Goal: Information Seeking & Learning: Learn about a topic

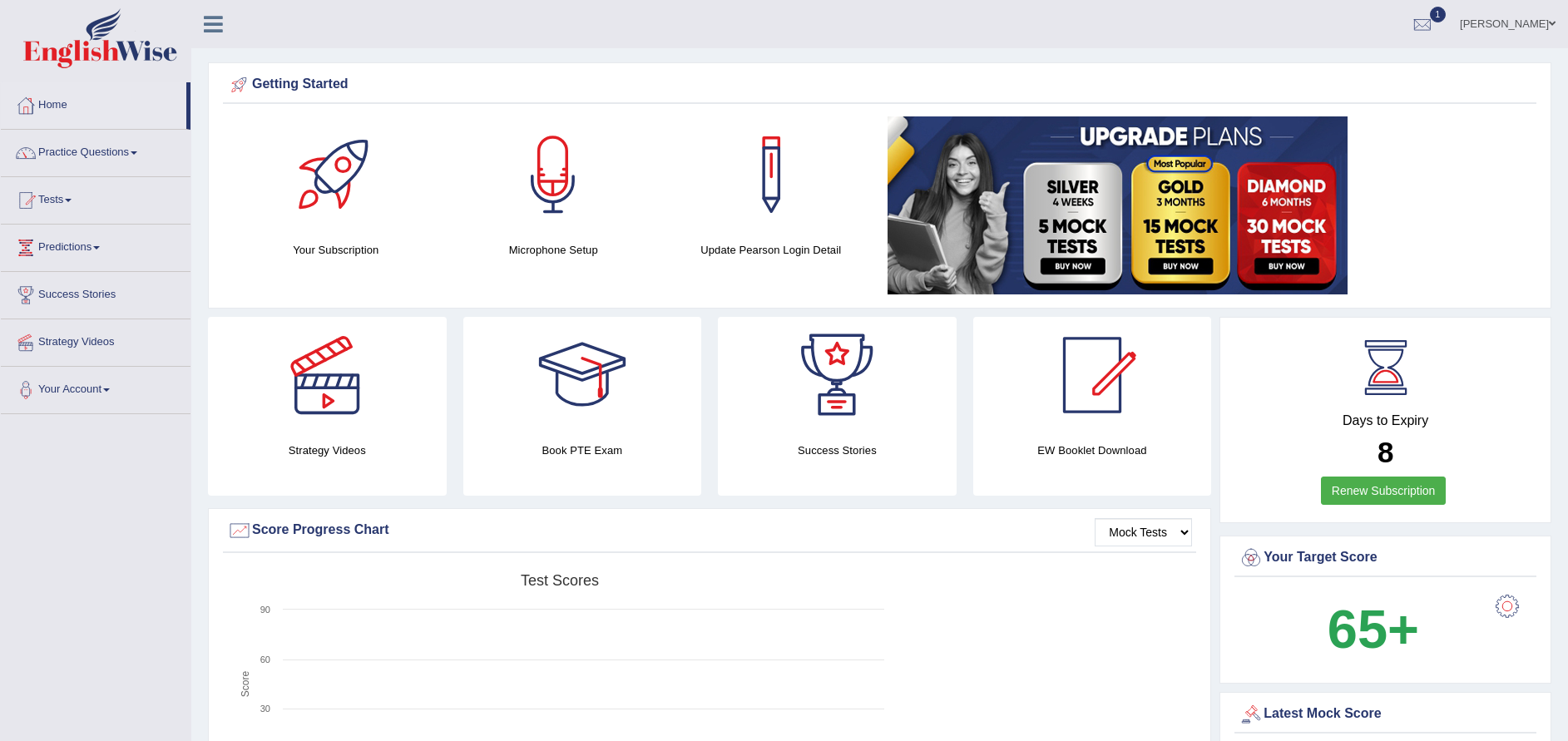
click at [137, 153] on span at bounding box center [133, 152] width 7 height 3
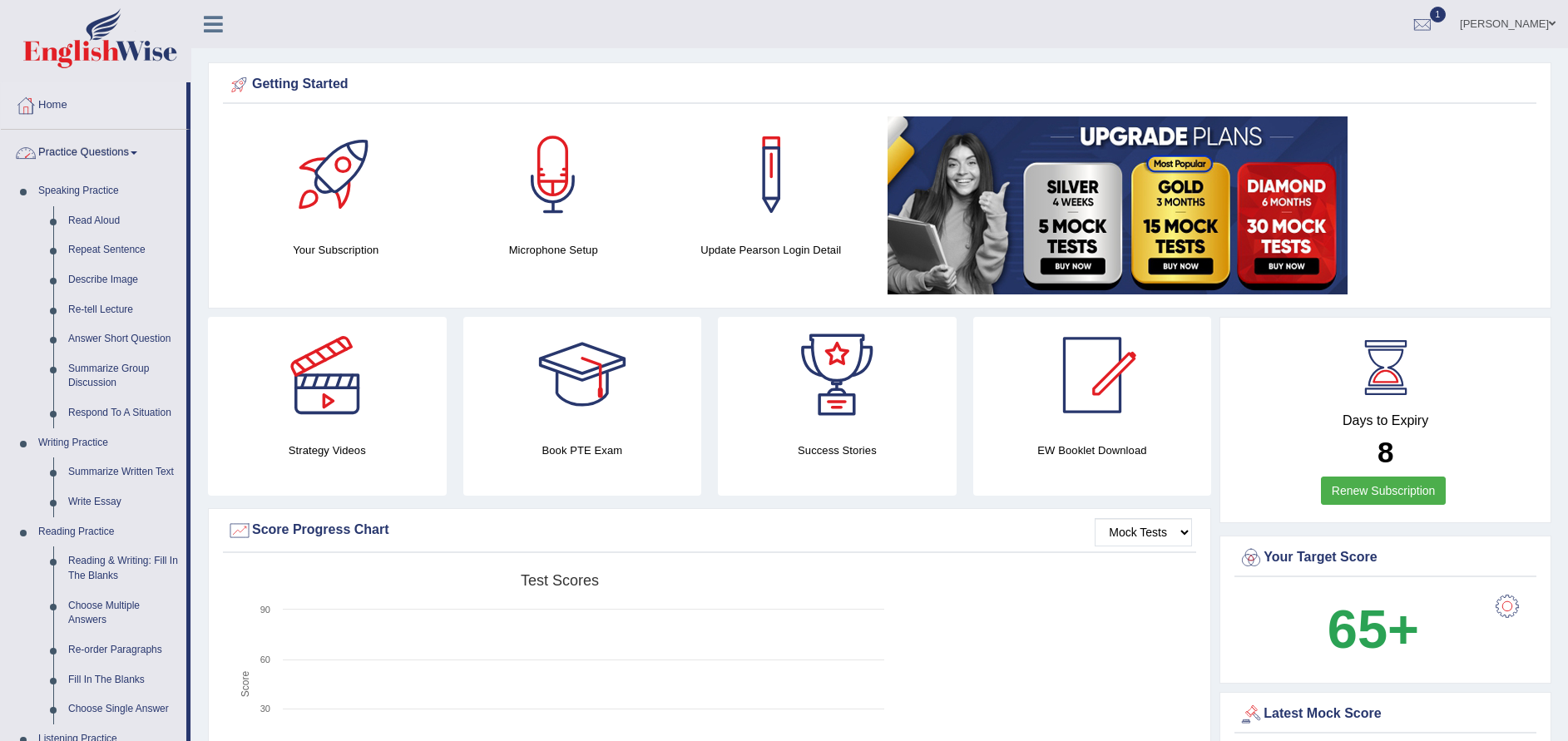
click at [127, 139] on link "Practice Questions" at bounding box center [94, 150] width 185 height 41
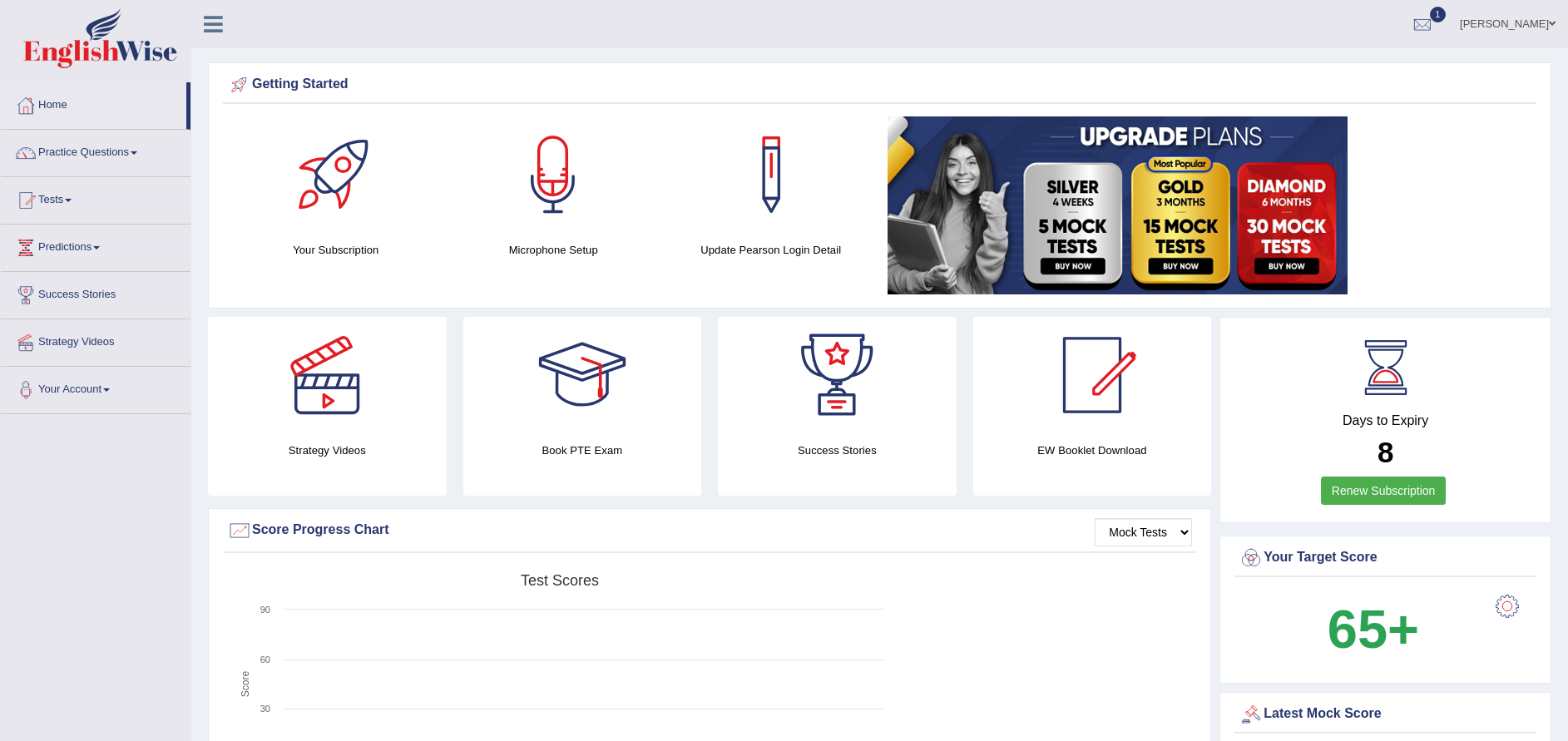
click at [71, 201] on span at bounding box center [68, 200] width 7 height 3
click at [67, 298] on link "History" at bounding box center [108, 297] width 155 height 30
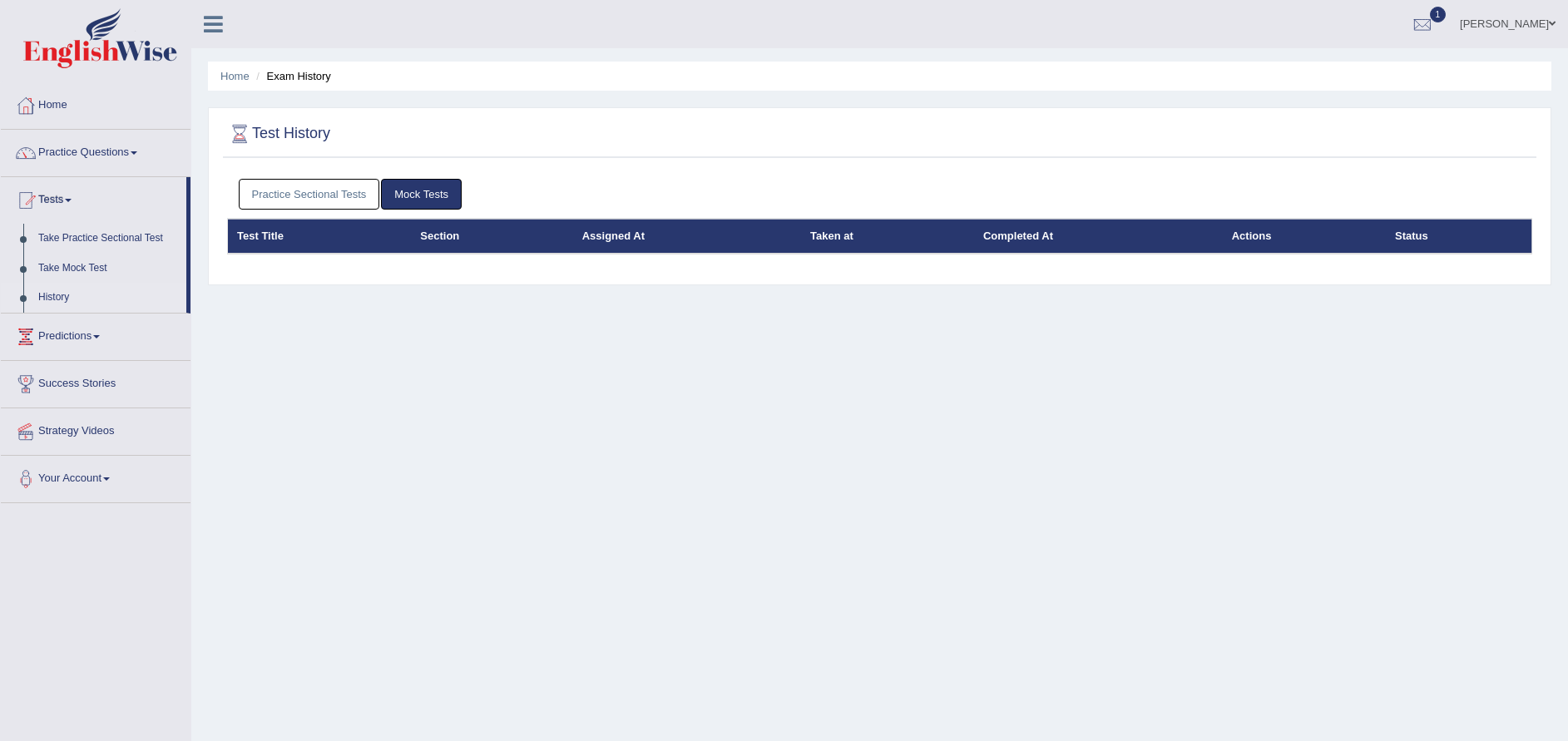
click at [316, 194] on link "Practice Sectional Tests" at bounding box center [309, 194] width 142 height 31
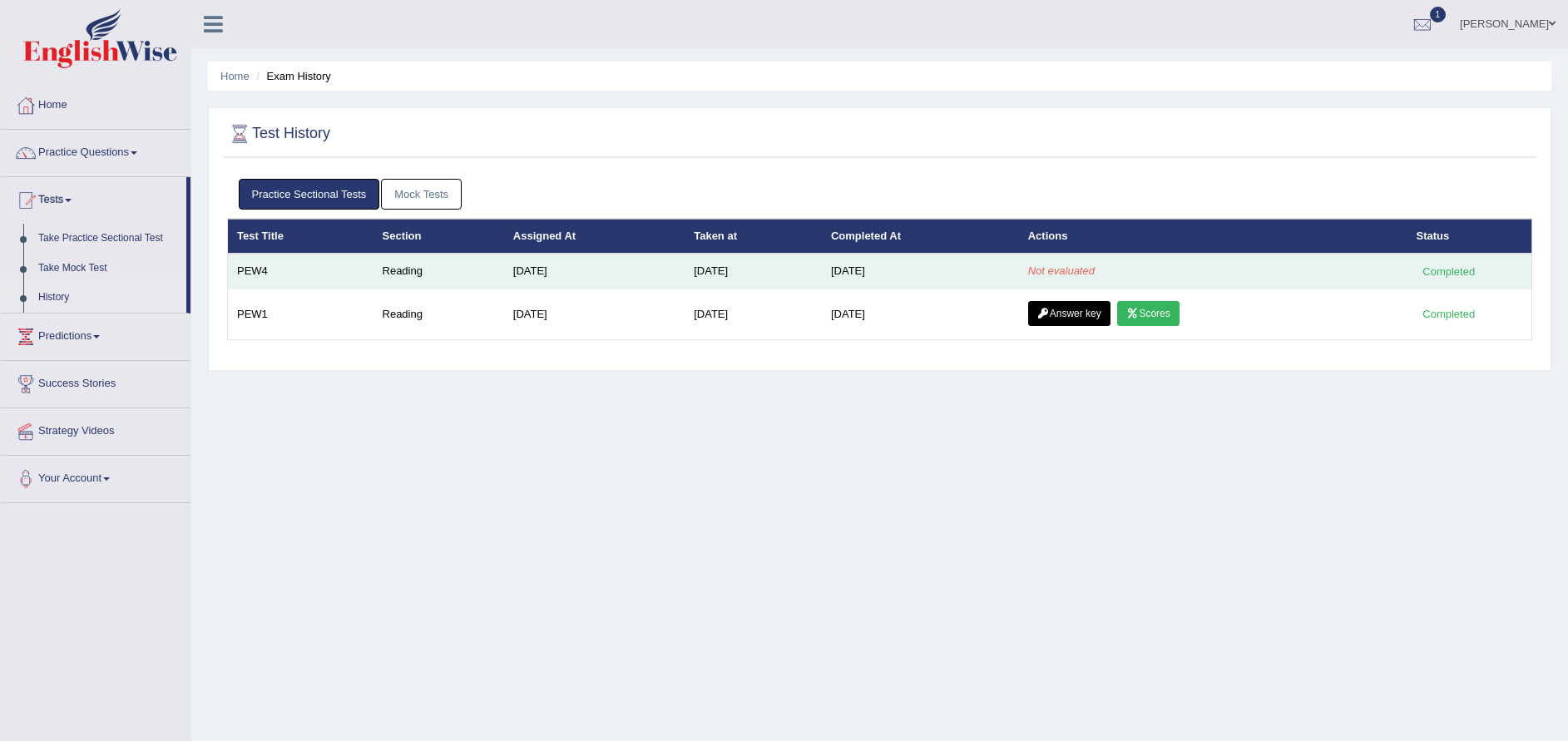
click at [884, 254] on td "[DATE]" at bounding box center [921, 271] width 197 height 35
click at [1307, 263] on td "Not evaluated" at bounding box center [1213, 271] width 389 height 35
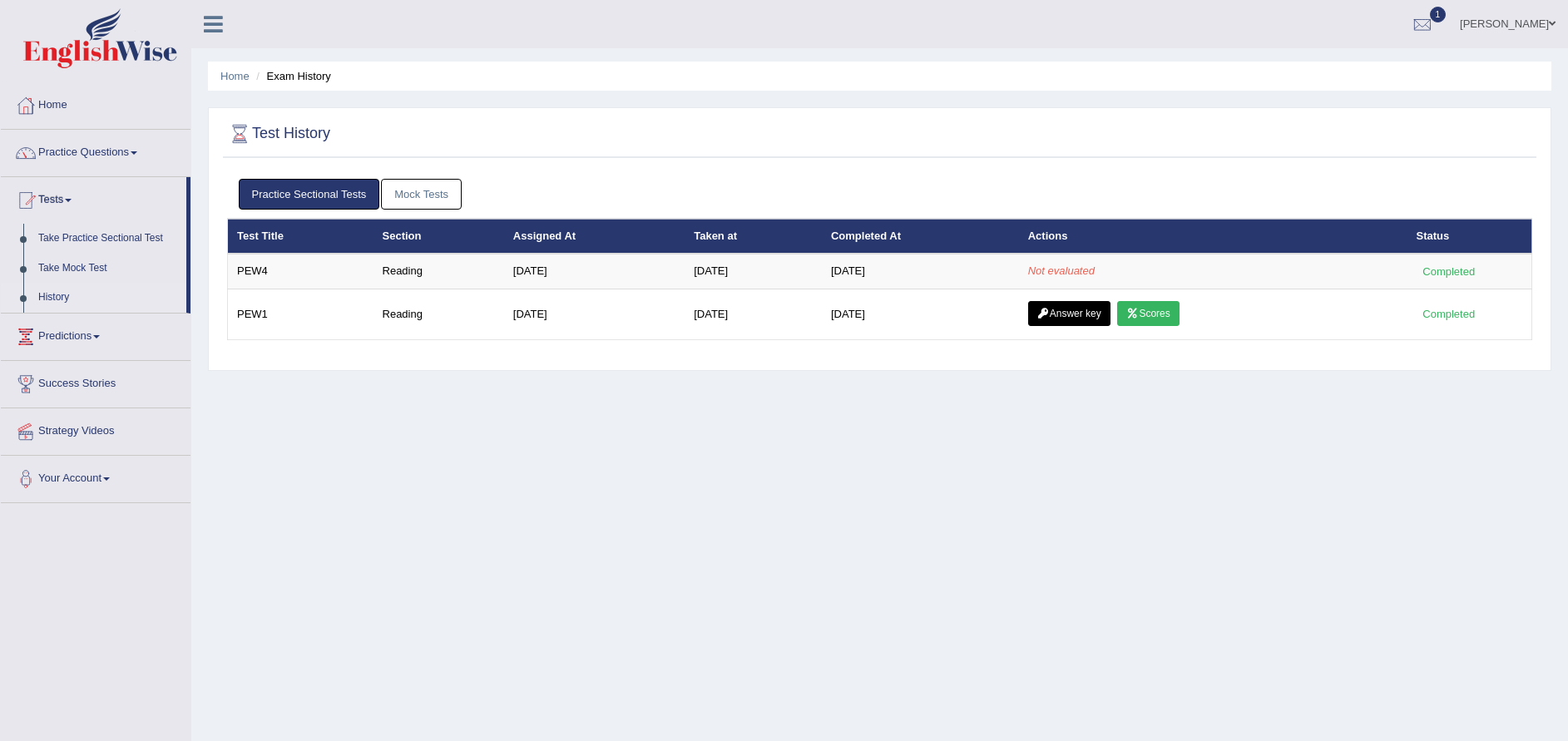
click at [73, 160] on link "Practice Questions" at bounding box center [96, 150] width 190 height 41
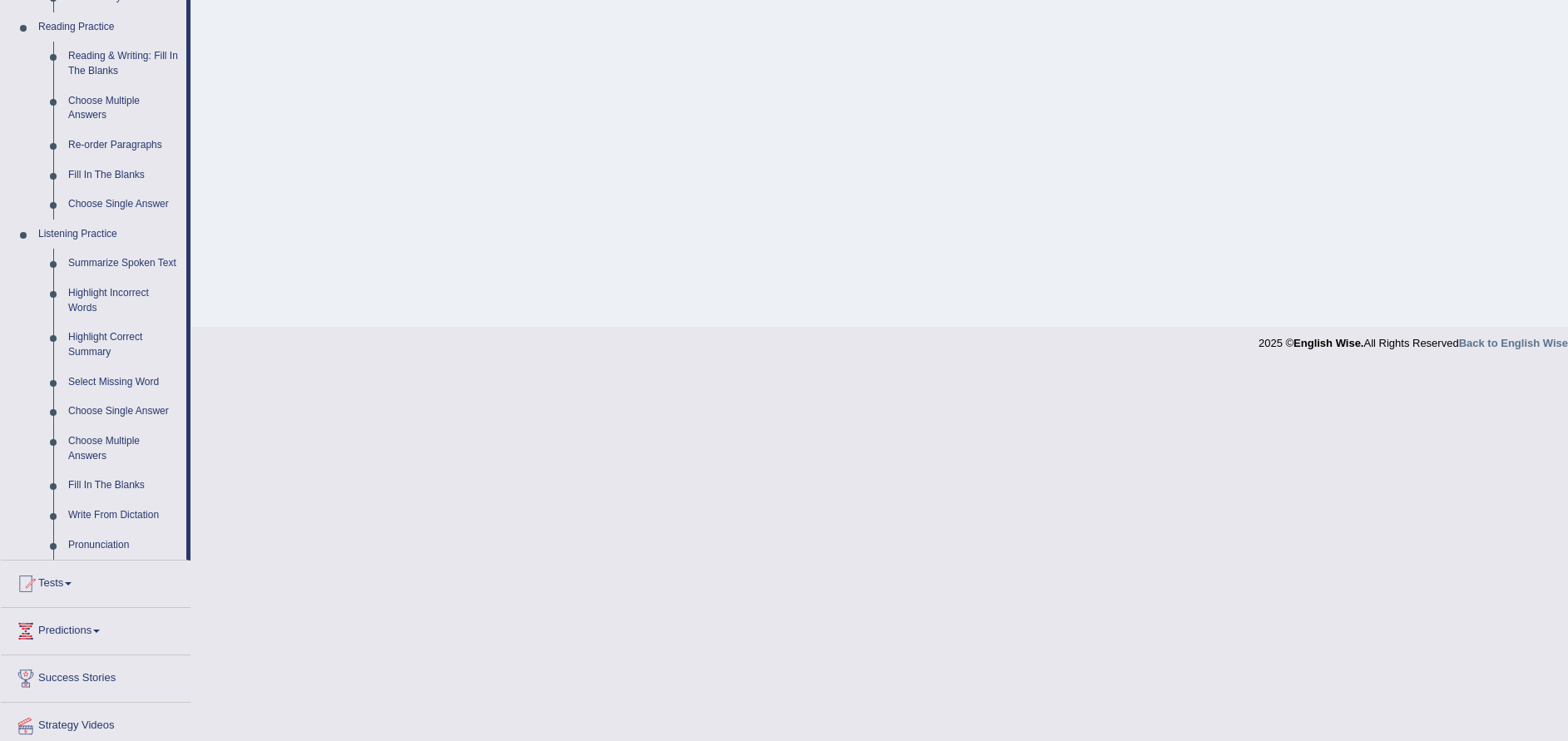
scroll to position [563, 0]
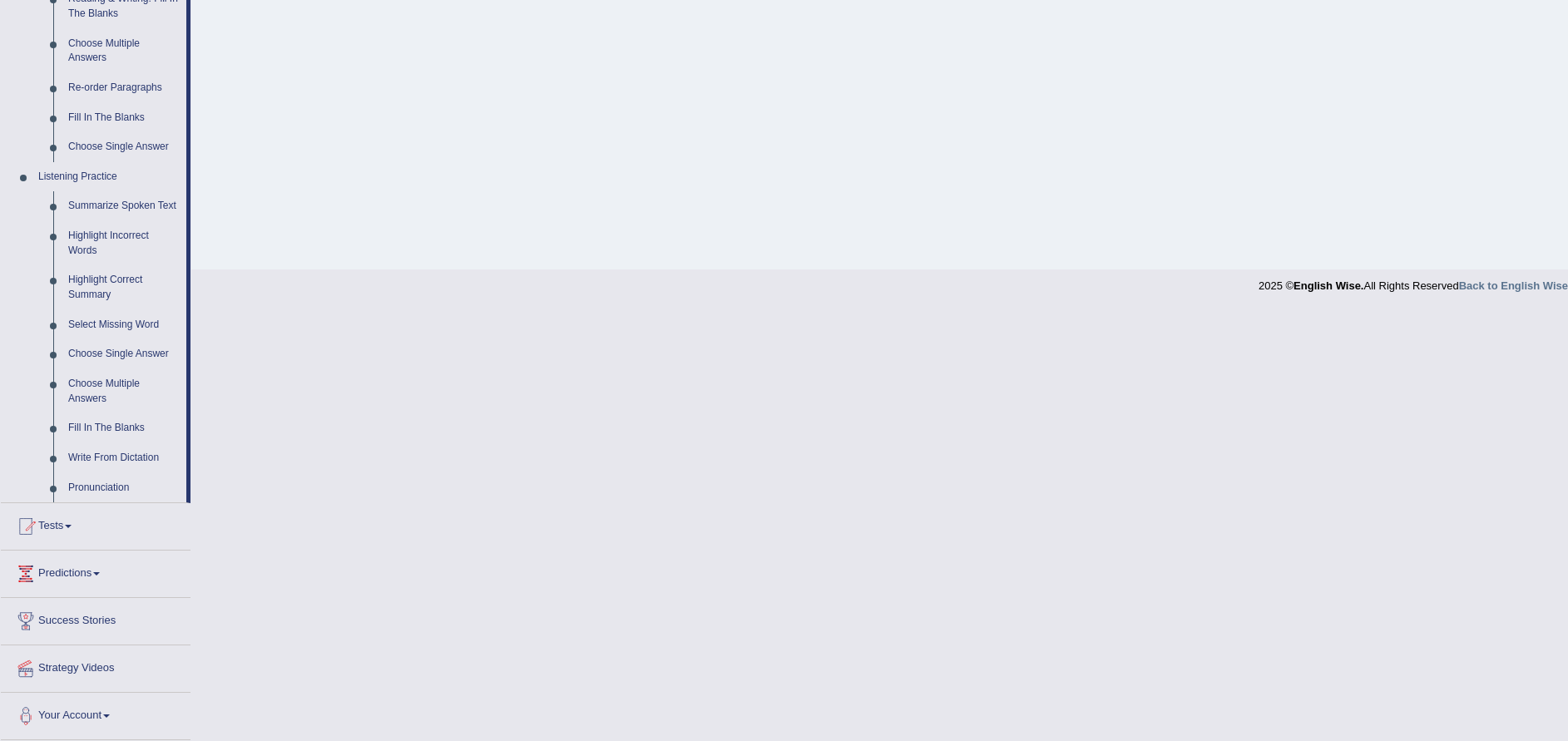
click at [38, 527] on div at bounding box center [26, 527] width 25 height 25
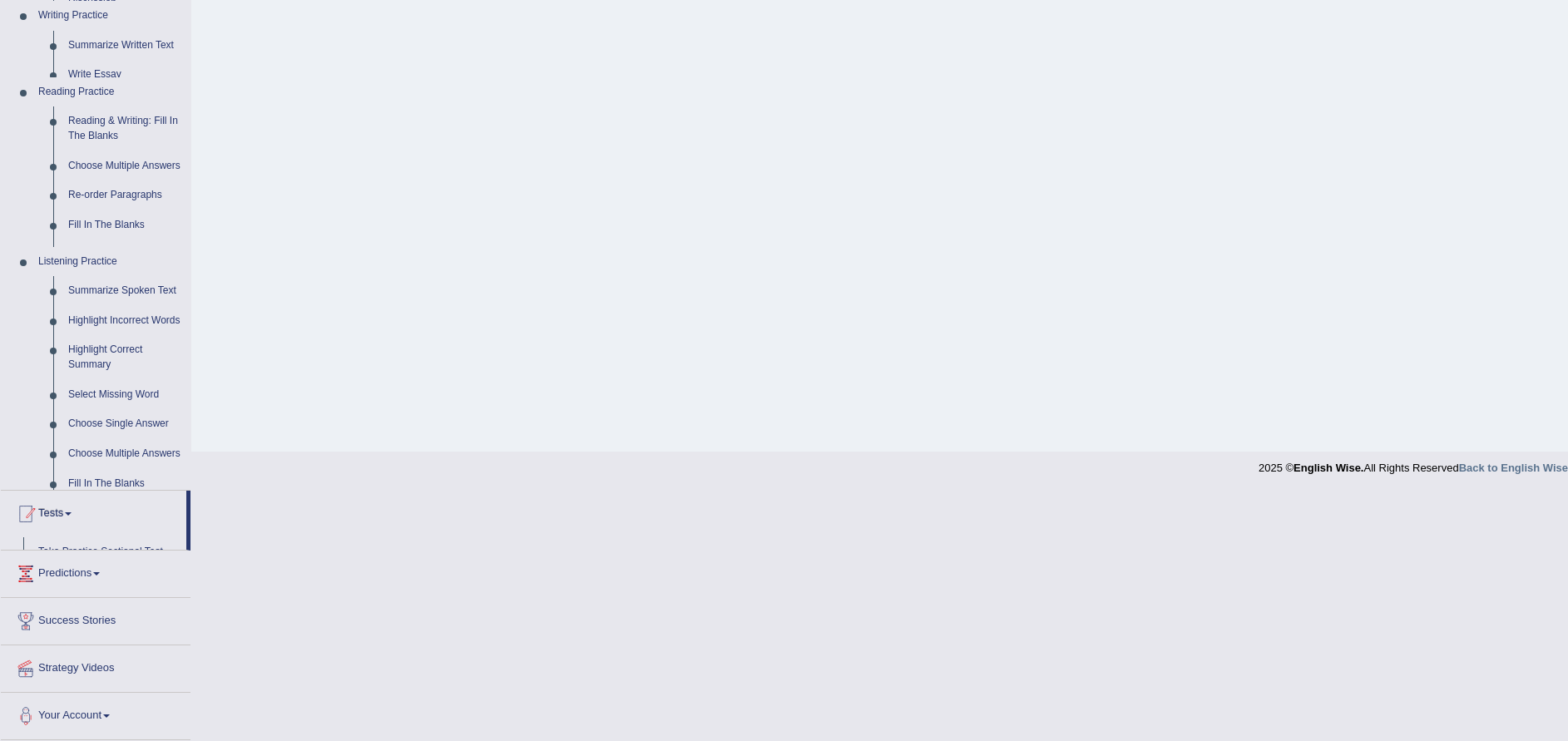
scroll to position [132, 0]
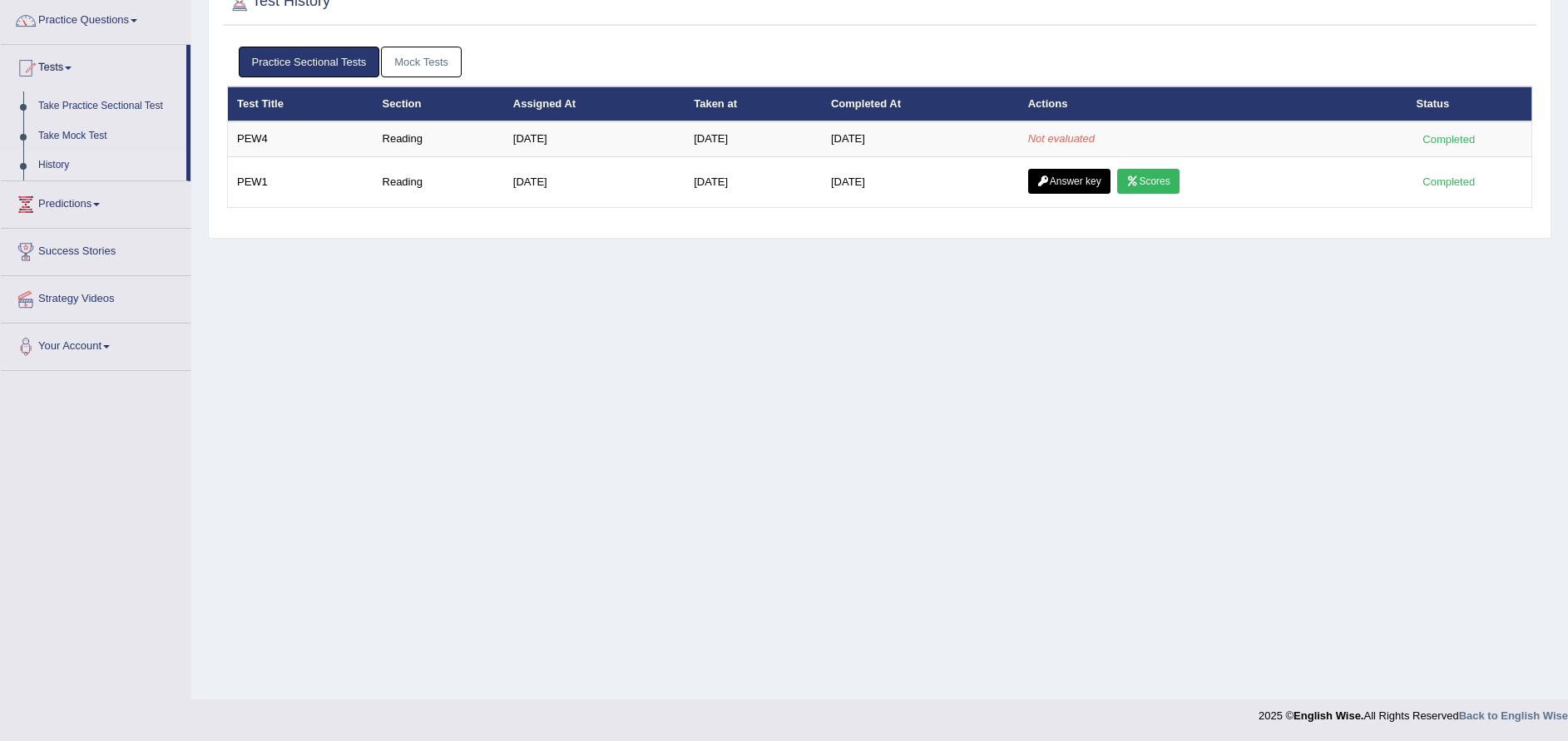
click at [17, 664] on div "Toggle navigation Home Practice Questions Speaking Practice Read Aloud Repeat S…" at bounding box center [784, 300] width 1568 height 865
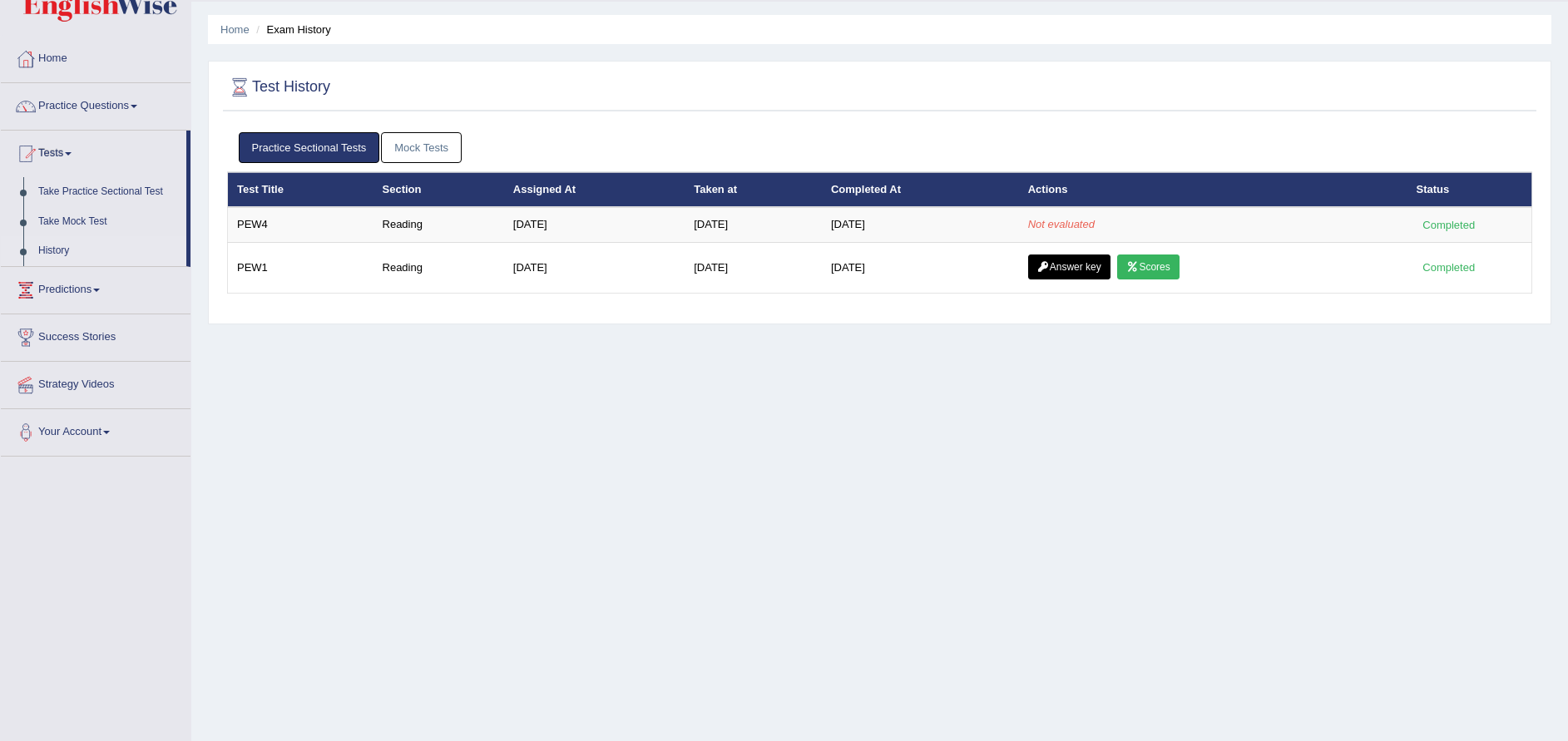
scroll to position [0, 0]
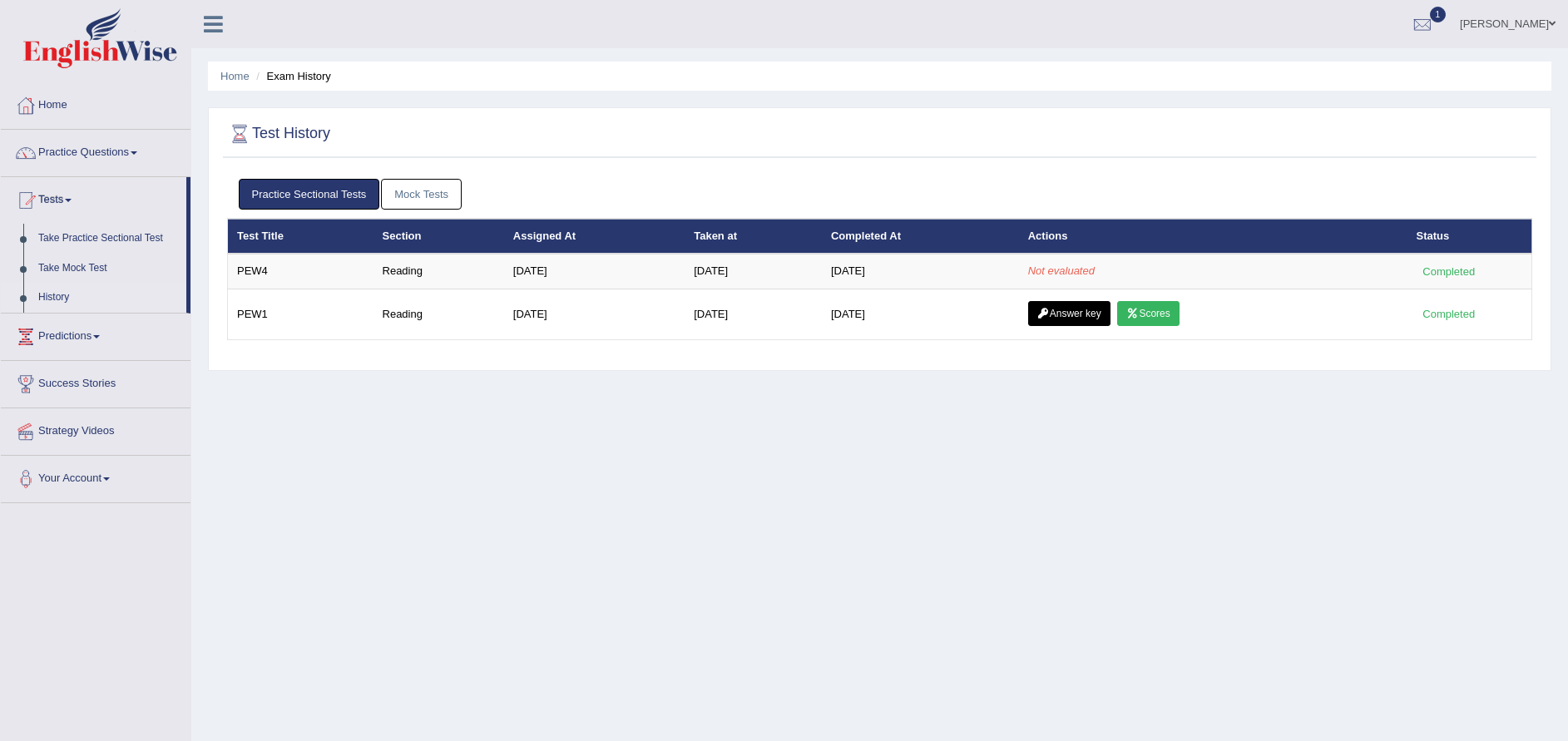
click at [108, 158] on link "Practice Questions" at bounding box center [96, 150] width 190 height 41
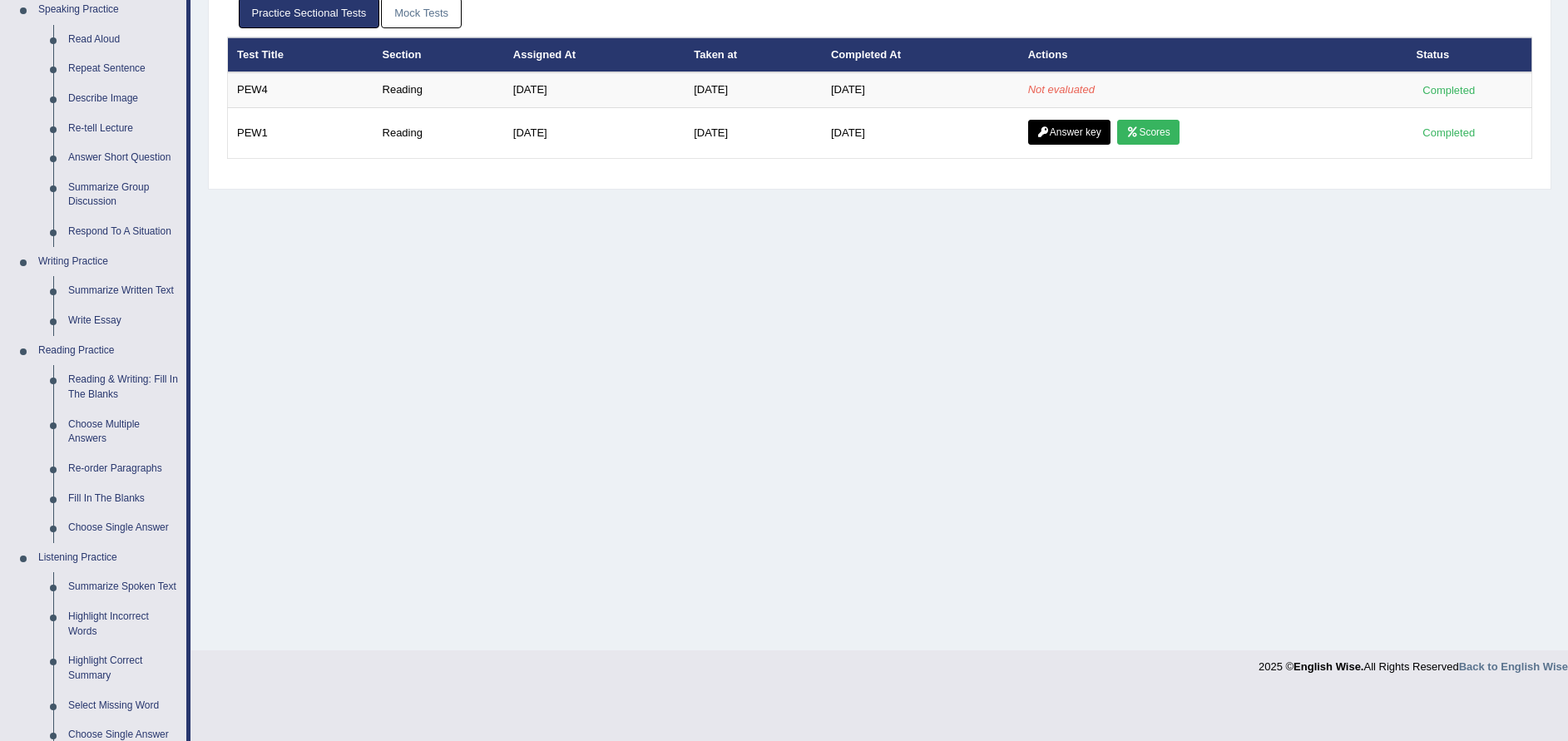
scroll to position [188, 0]
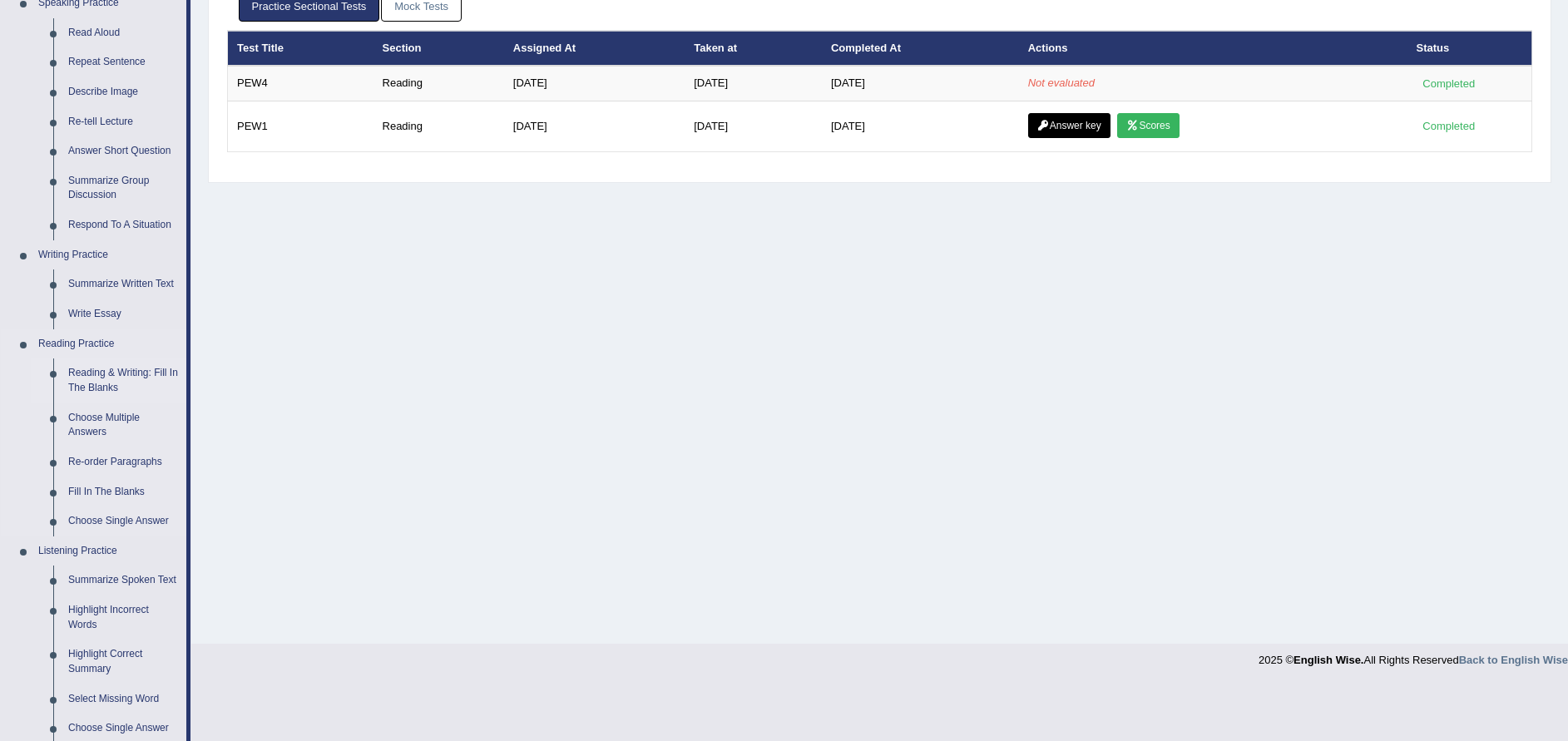
click at [98, 376] on link "Reading & Writing: Fill In The Blanks" at bounding box center [124, 381] width 125 height 44
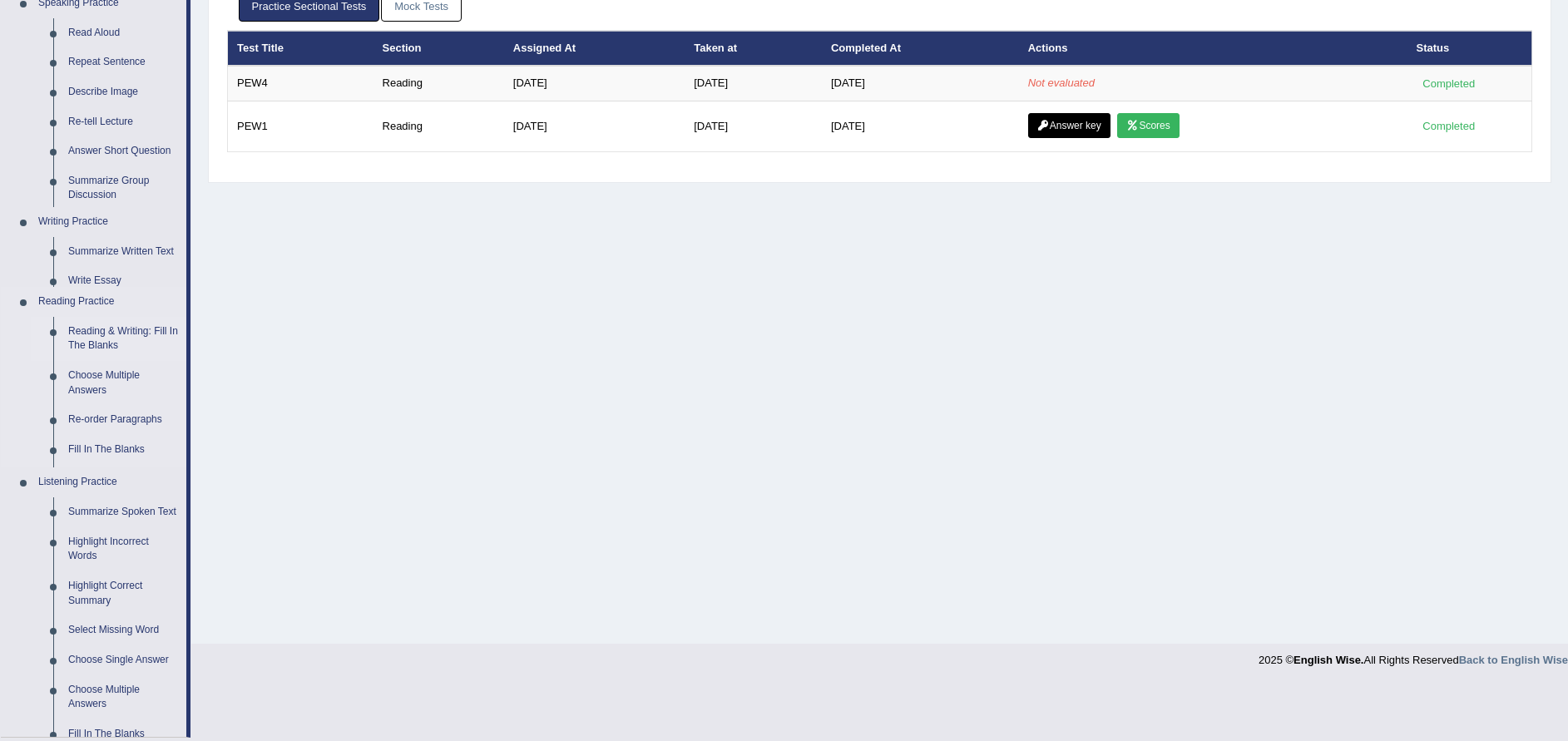
scroll to position [132, 0]
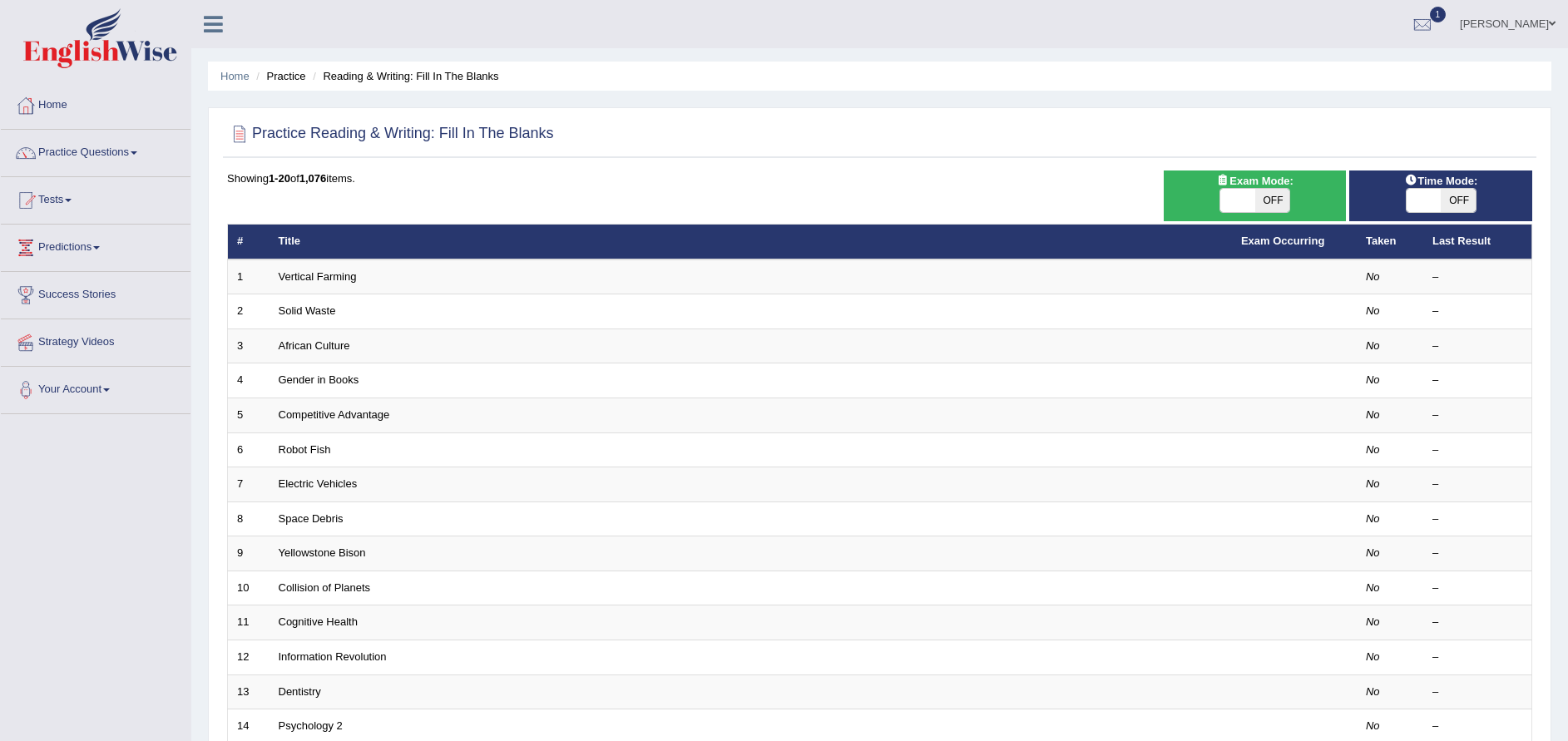
click at [1265, 211] on span "OFF" at bounding box center [1273, 201] width 35 height 23
checkbox input "true"
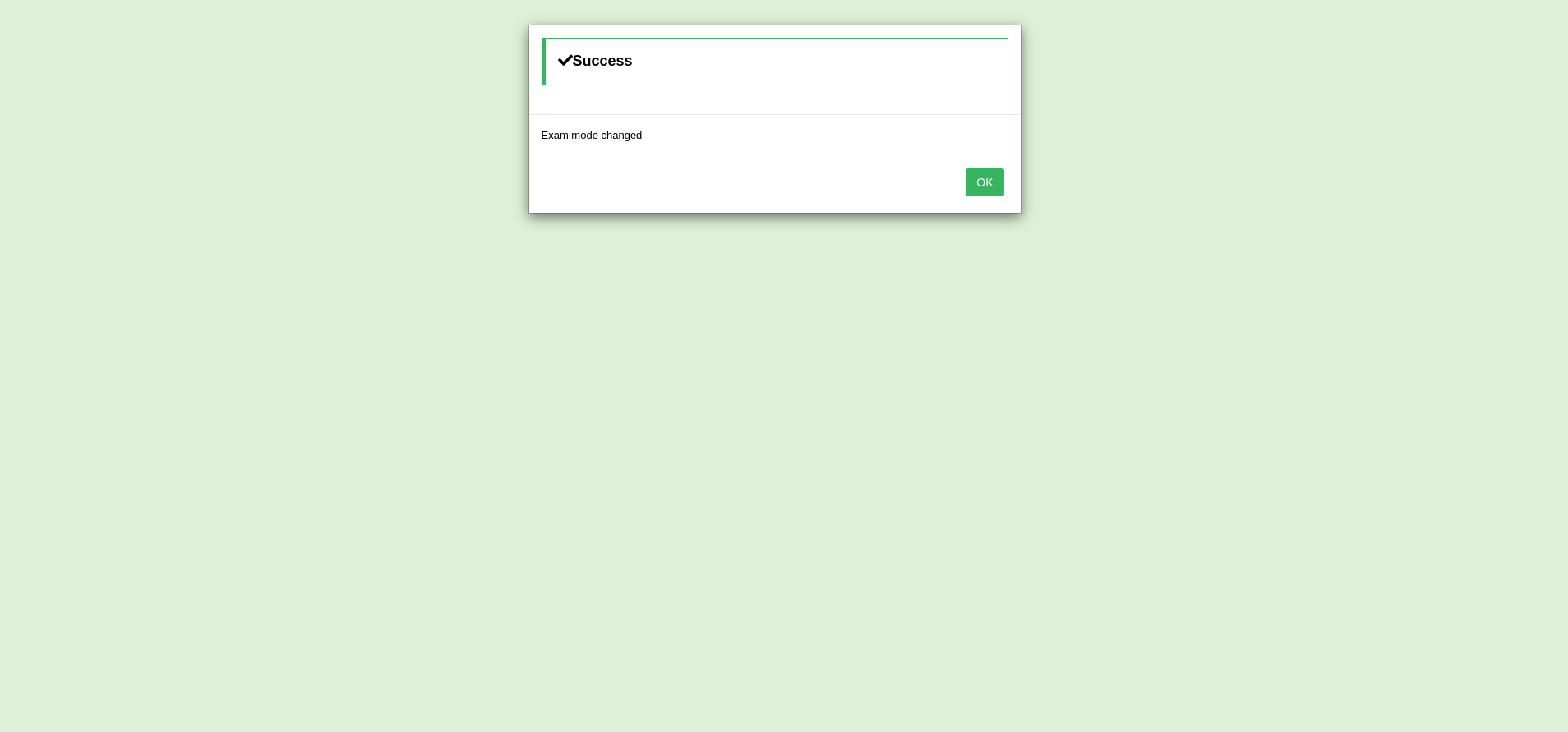
click at [997, 151] on div "Exam mode changed" at bounding box center [775, 135] width 492 height 40
click at [988, 193] on button "OK" at bounding box center [985, 182] width 38 height 28
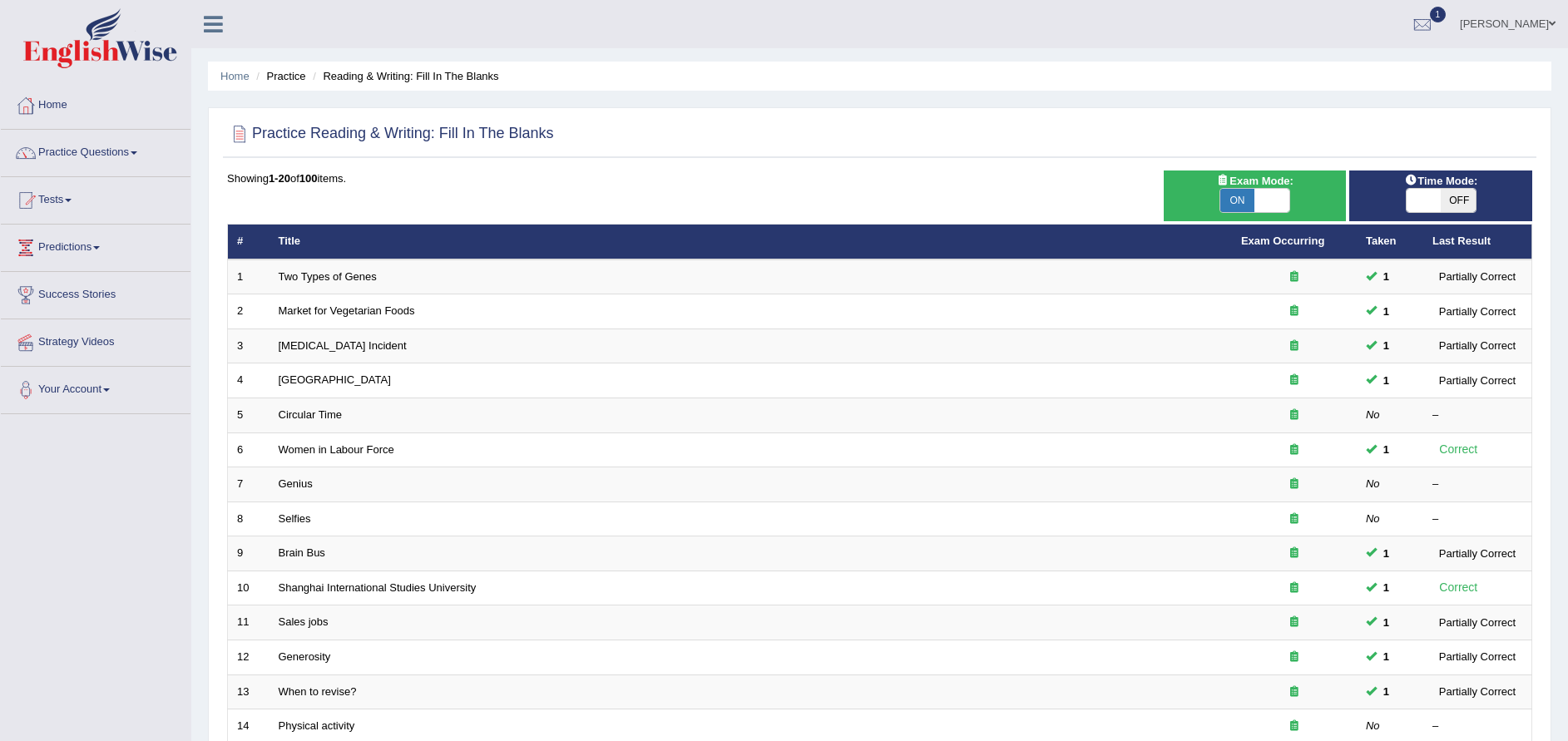
click at [123, 148] on link "Practice Questions" at bounding box center [96, 150] width 190 height 41
click at [140, 220] on link "Tests" at bounding box center [96, 199] width 190 height 41
click at [71, 201] on span at bounding box center [68, 200] width 7 height 3
click at [57, 300] on link "History" at bounding box center [108, 297] width 155 height 30
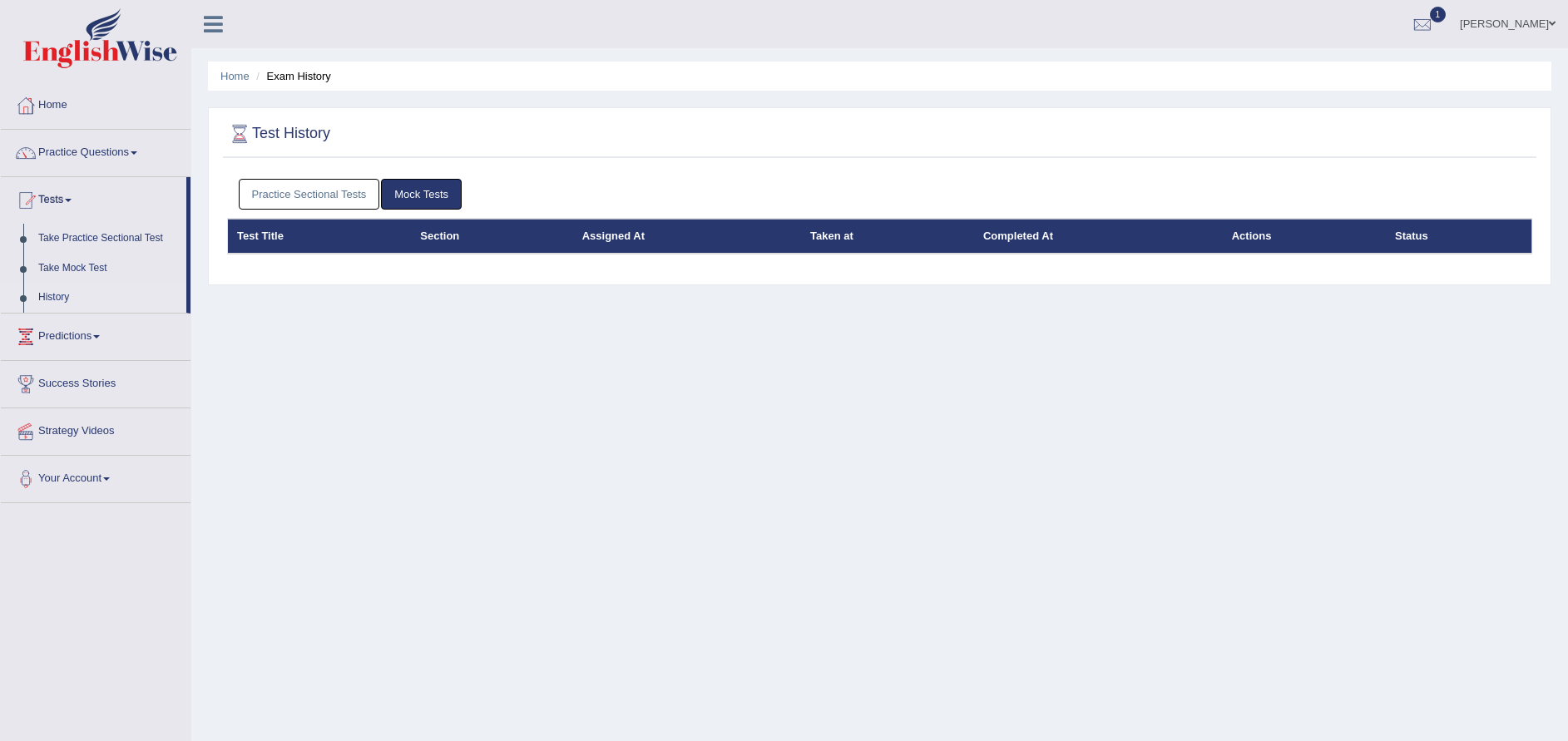
click at [296, 193] on link "Practice Sectional Tests" at bounding box center [309, 194] width 142 height 31
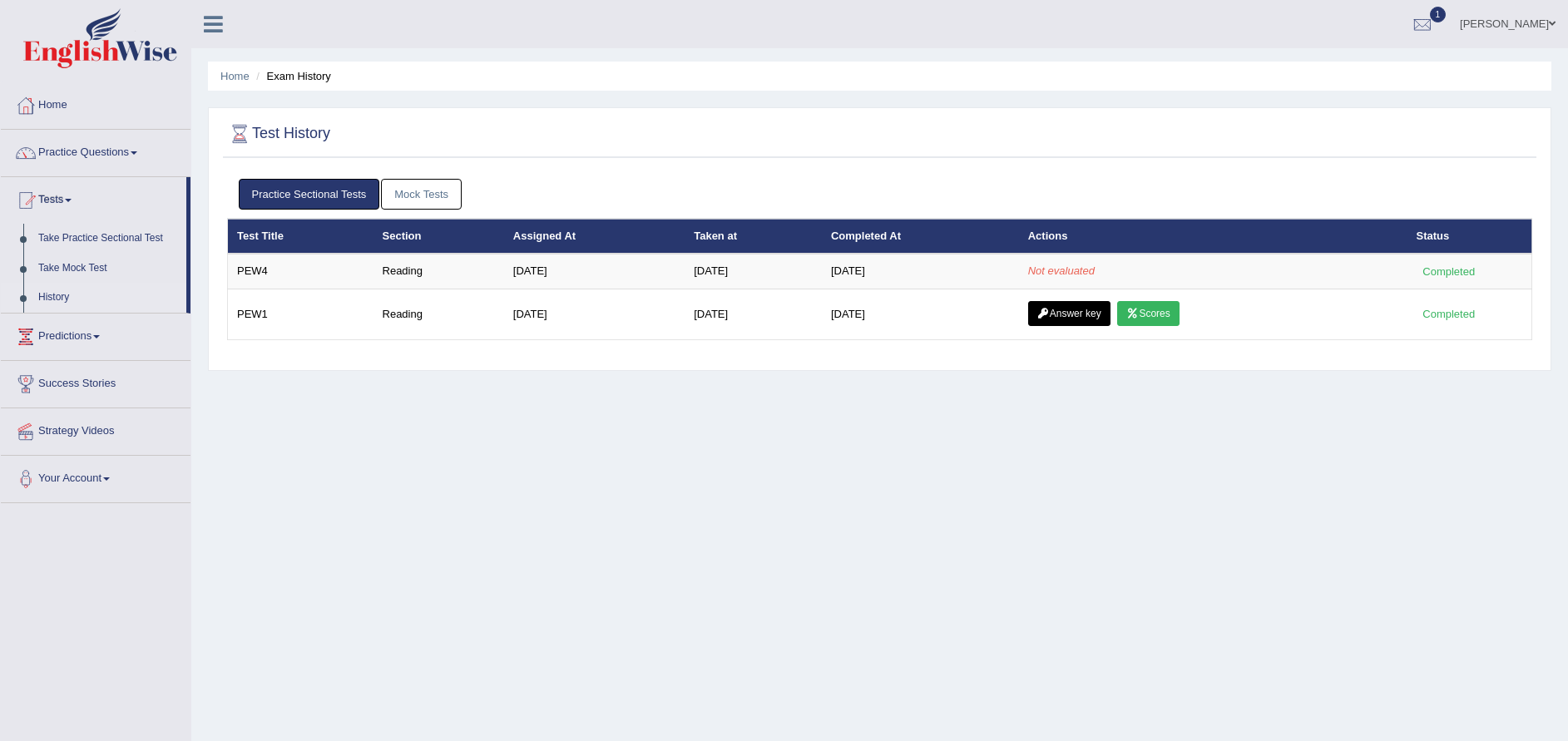
click at [56, 205] on link "Tests" at bounding box center [94, 198] width 185 height 41
click at [122, 143] on link "Practice Questions" at bounding box center [96, 150] width 190 height 41
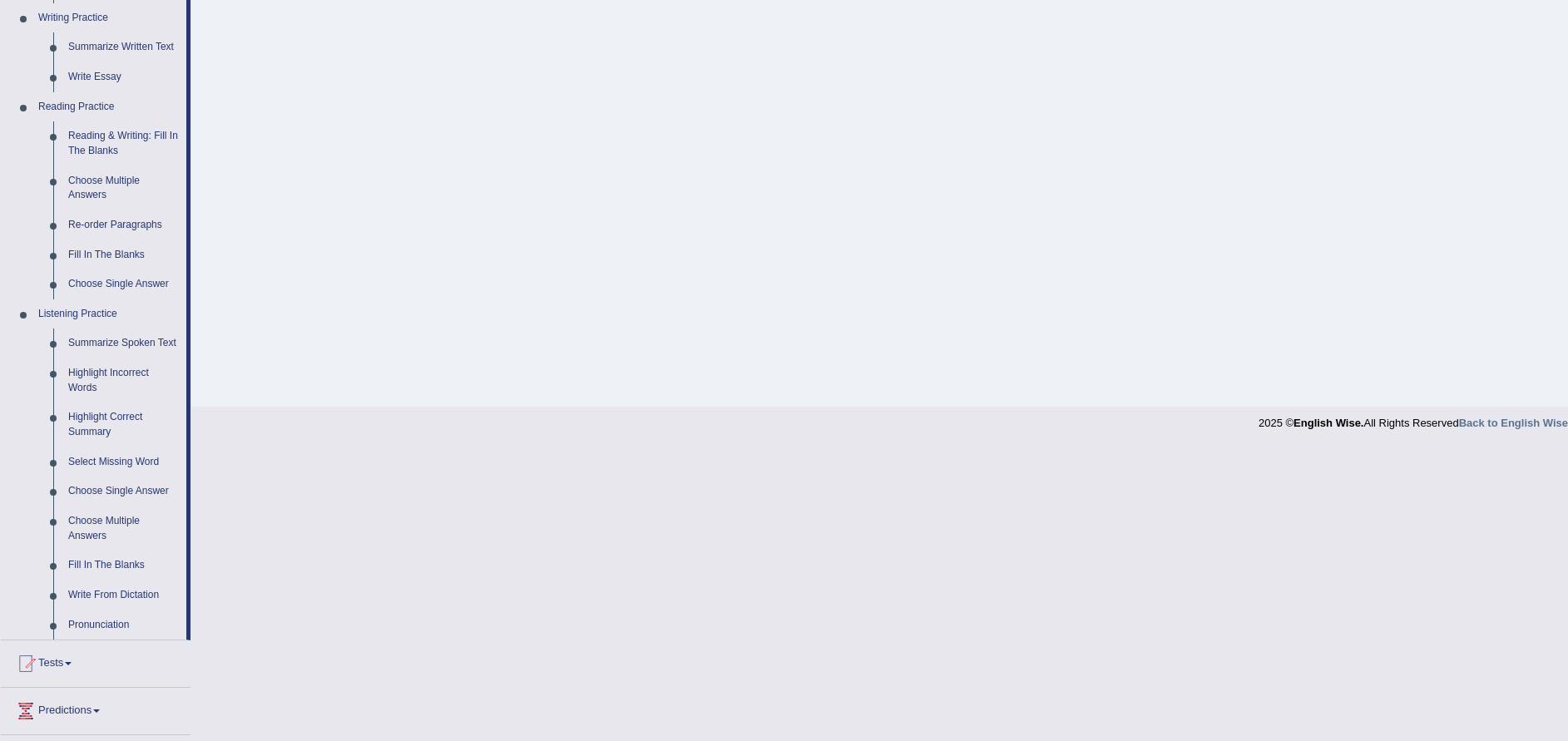
scroll to position [443, 0]
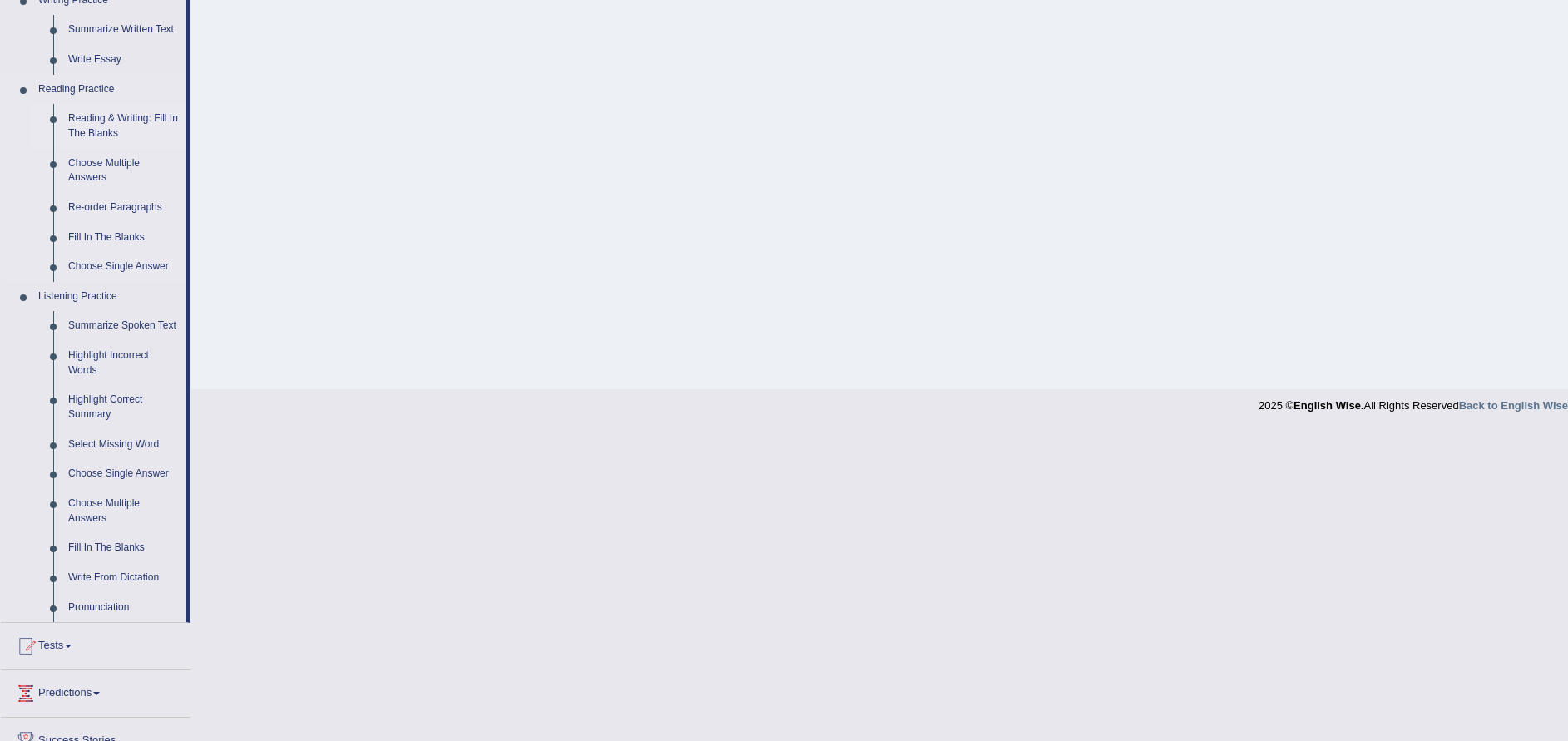
click at [82, 124] on link "Reading & Writing: Fill In The Blanks" at bounding box center [124, 126] width 125 height 44
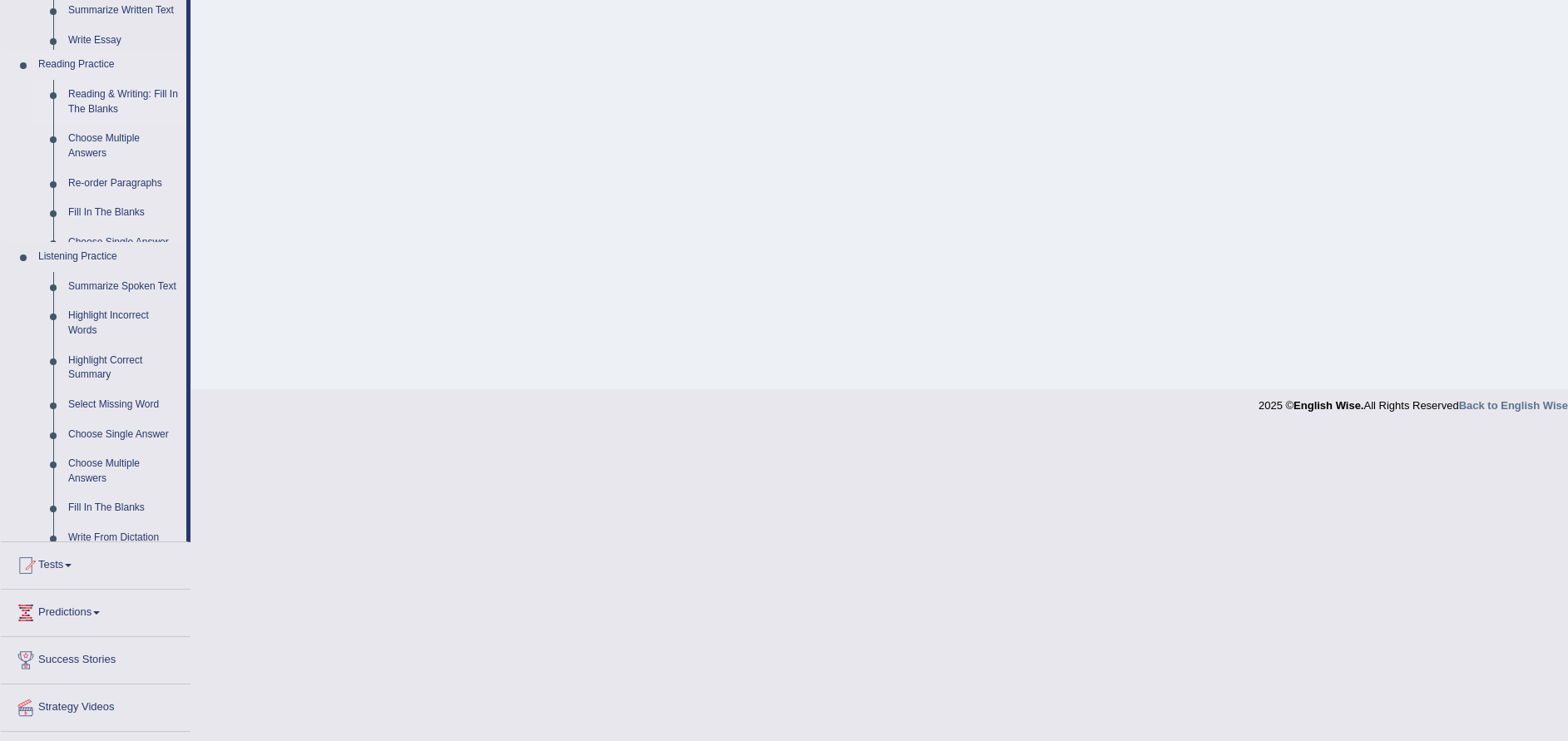
scroll to position [132, 0]
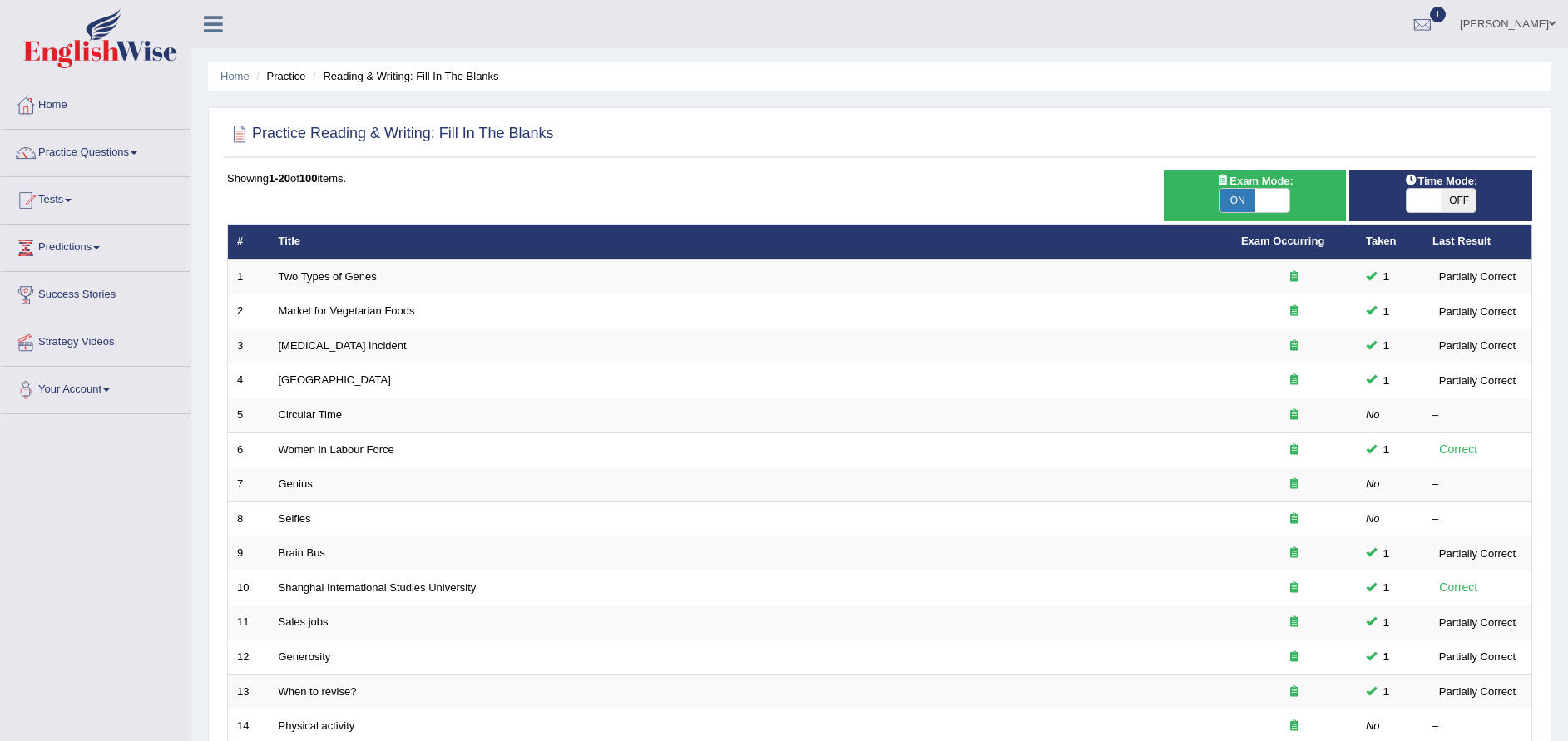
scroll to position [360, 0]
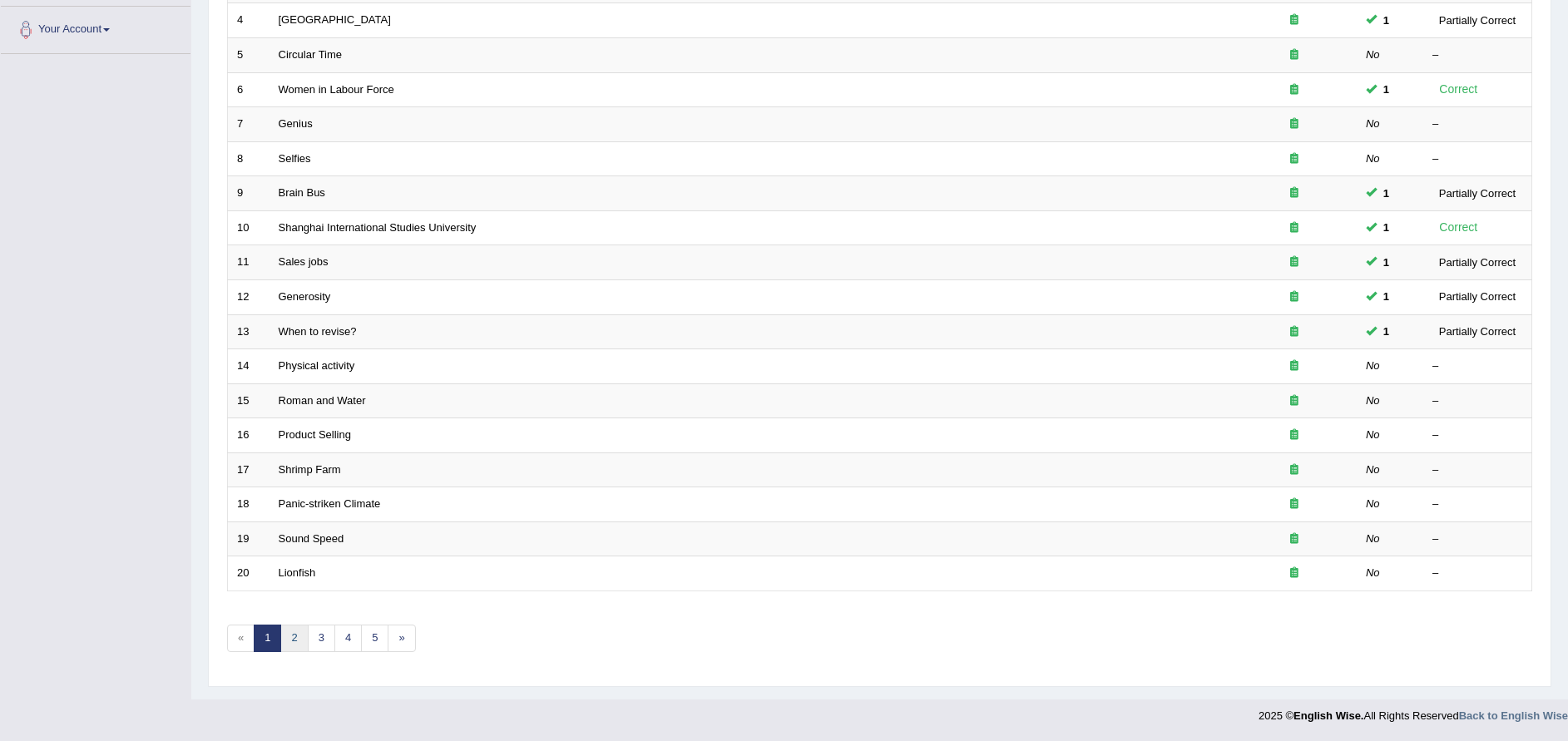
click at [293, 638] on link "2" at bounding box center [294, 638] width 27 height 27
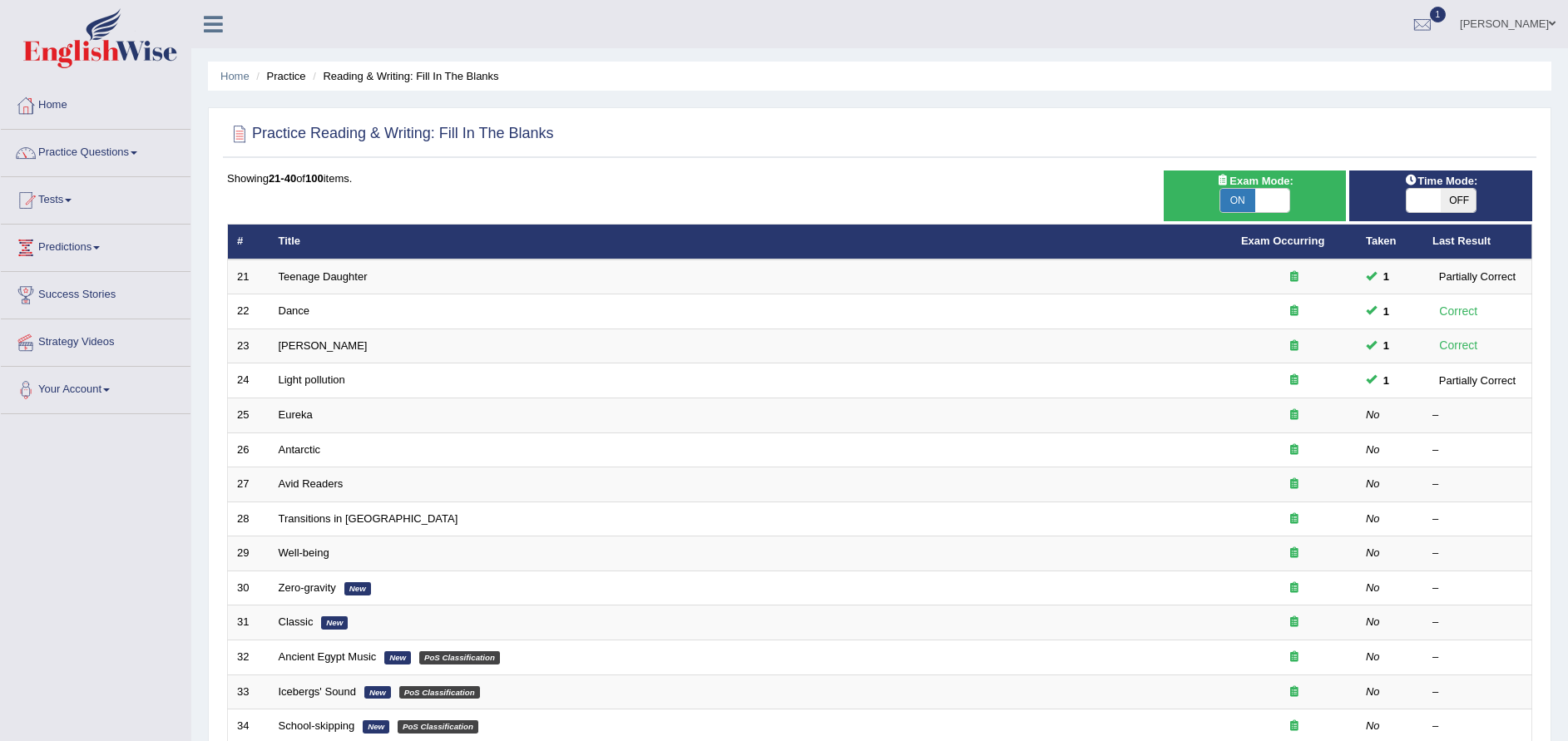
click at [137, 153] on span at bounding box center [133, 152] width 7 height 3
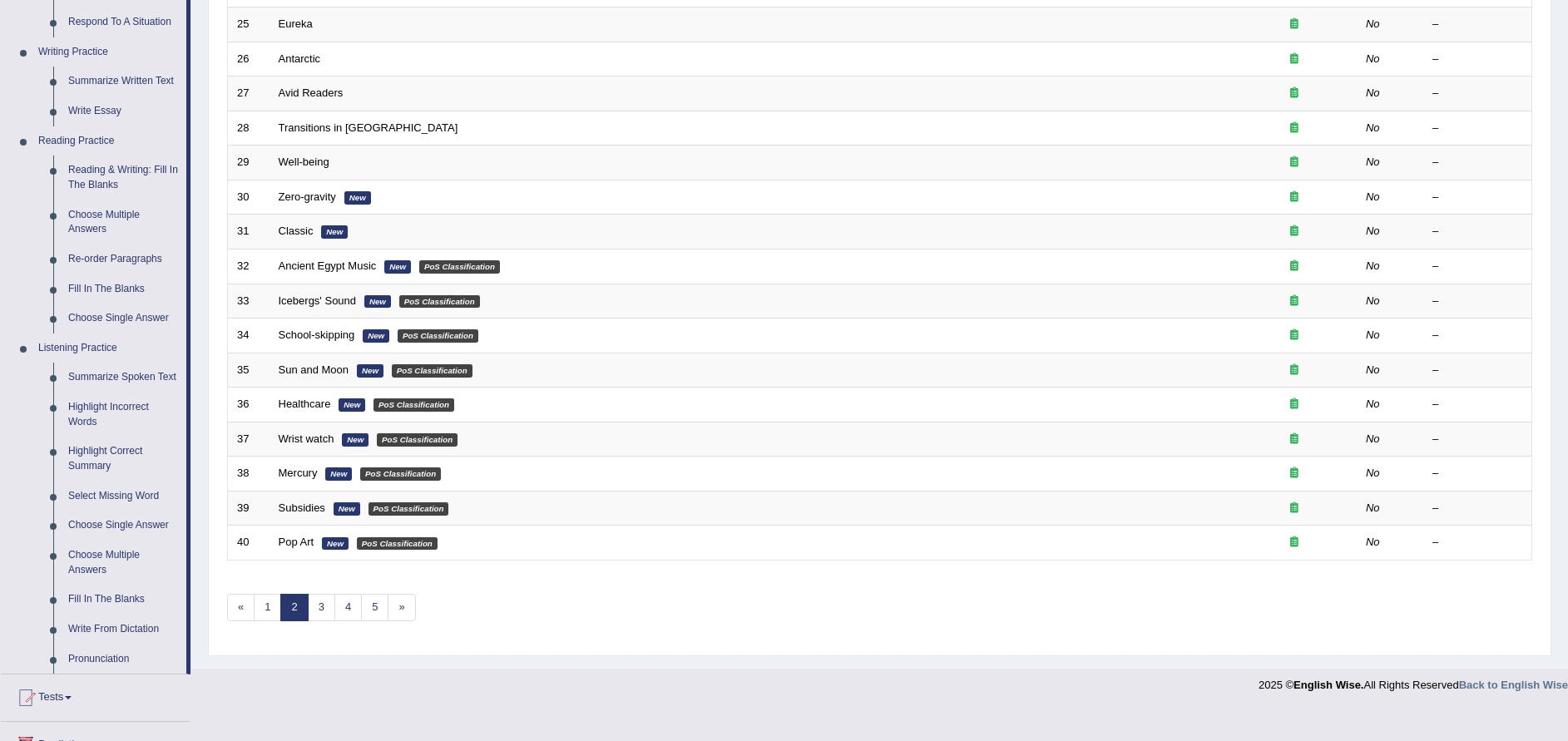
scroll to position [406, 0]
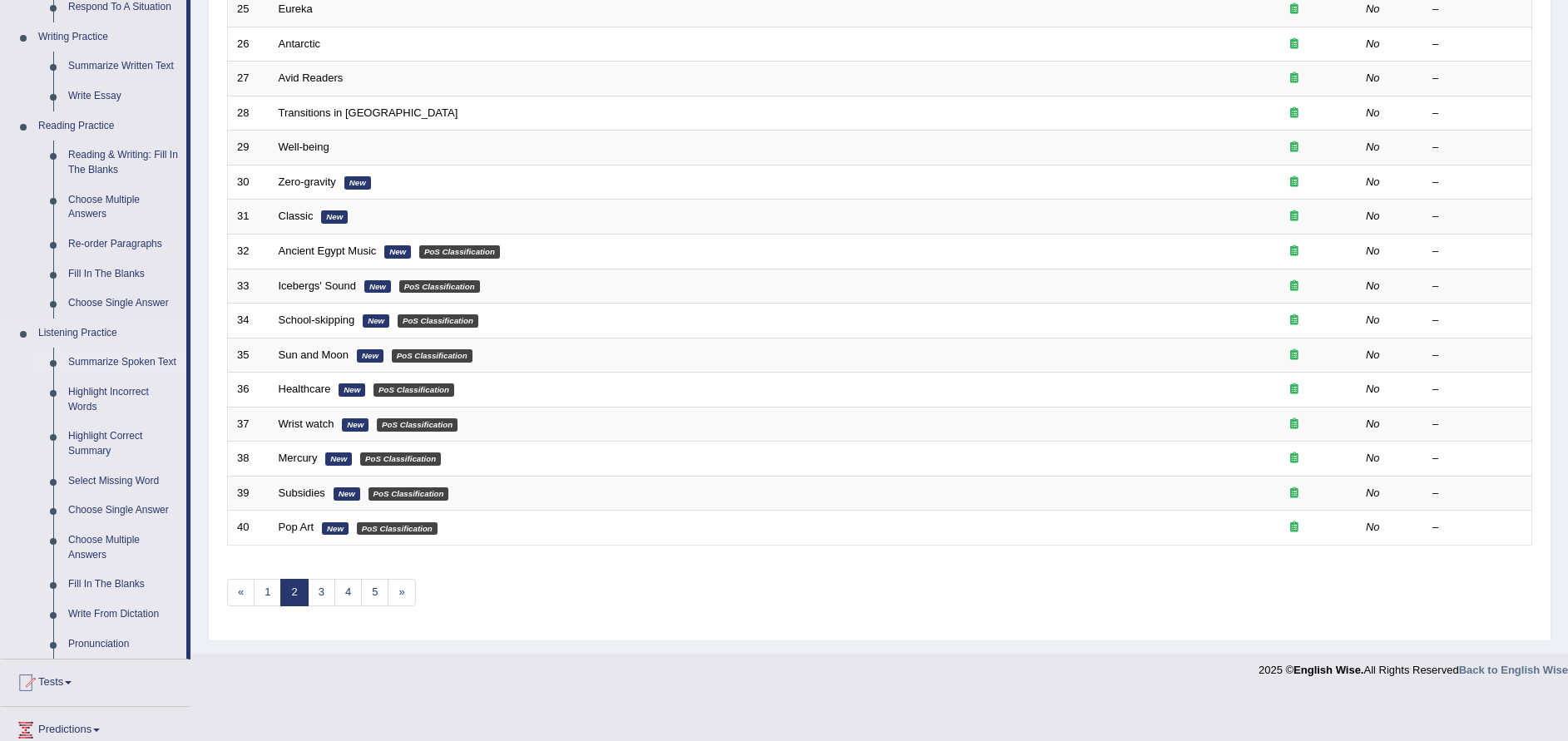
click at [99, 364] on link "Summarize Spoken Text" at bounding box center [124, 362] width 125 height 30
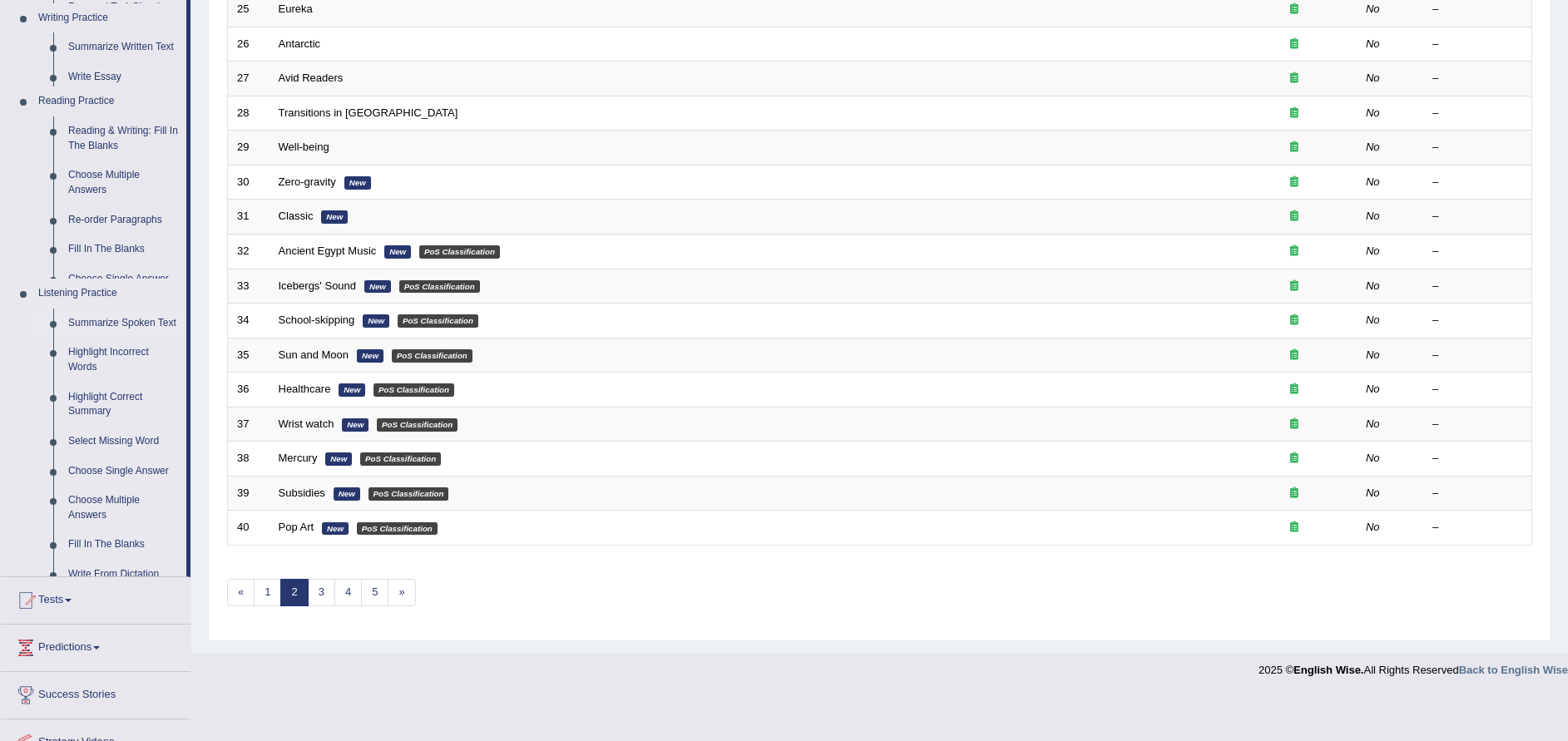
scroll to position [360, 0]
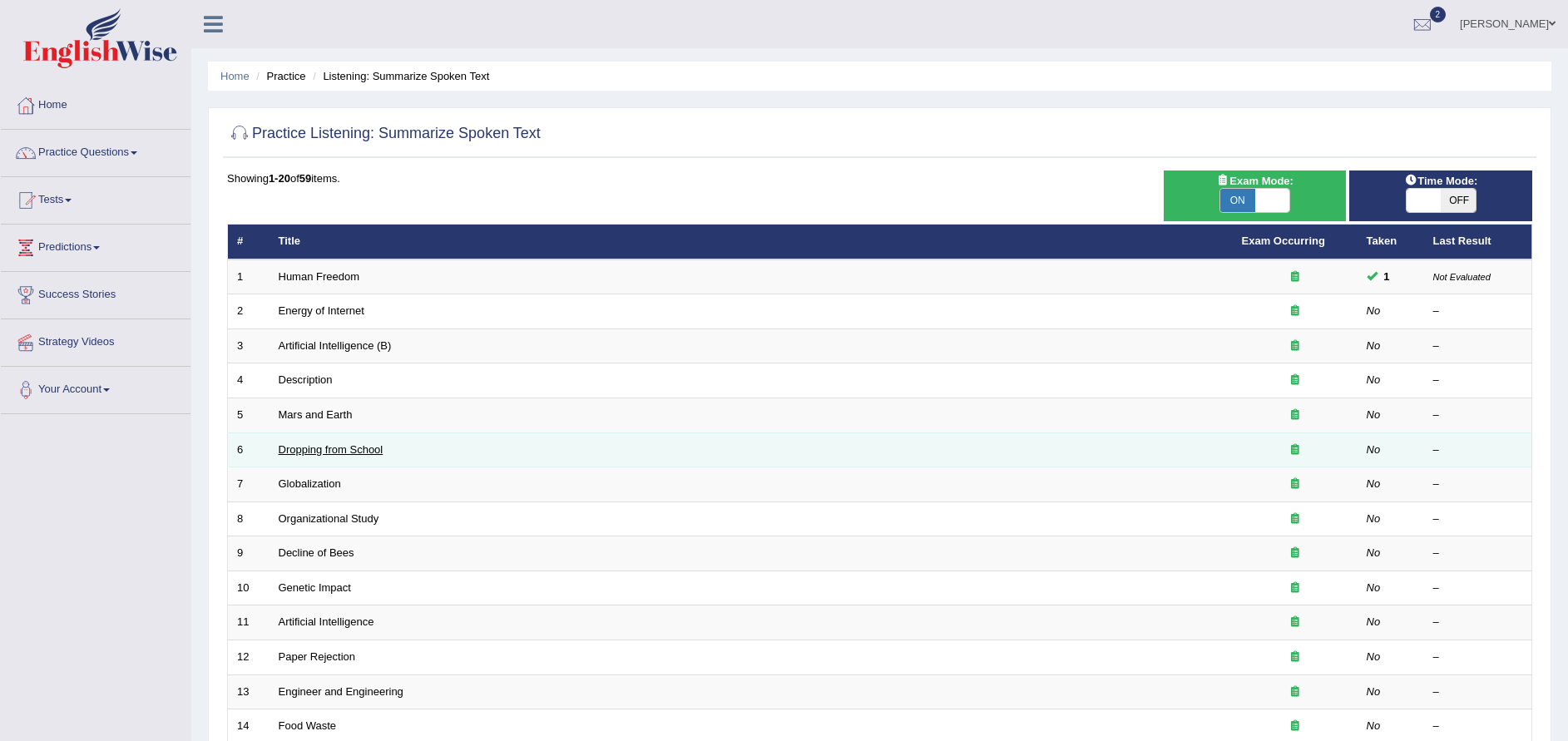
click at [337, 451] on link "Dropping from School" at bounding box center [331, 450] width 105 height 13
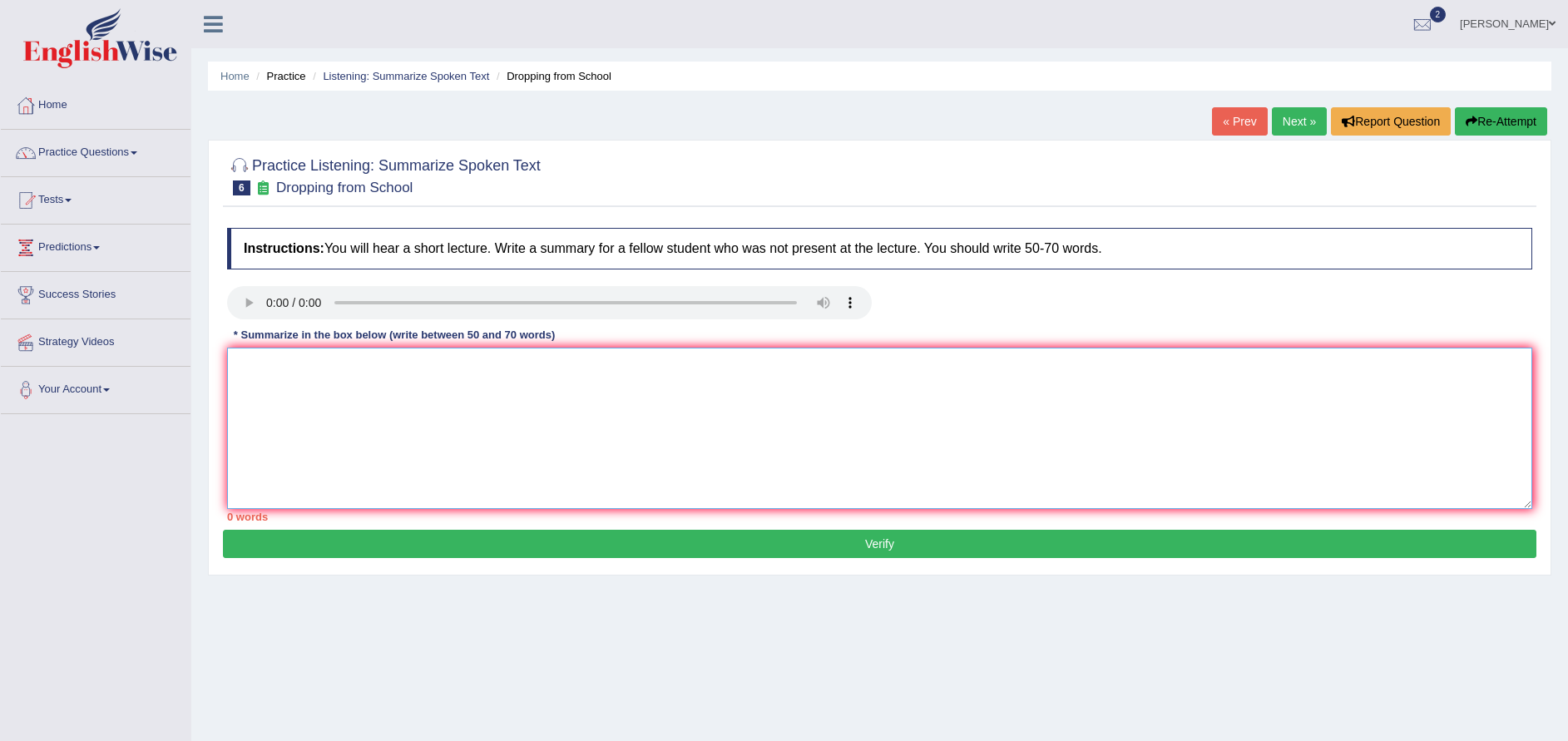
click at [274, 420] on textarea at bounding box center [879, 427] width 1306 height 161
click at [1509, 128] on button "Re-Attempt" at bounding box center [1501, 121] width 93 height 28
click at [339, 431] on textarea at bounding box center [879, 427] width 1306 height 161
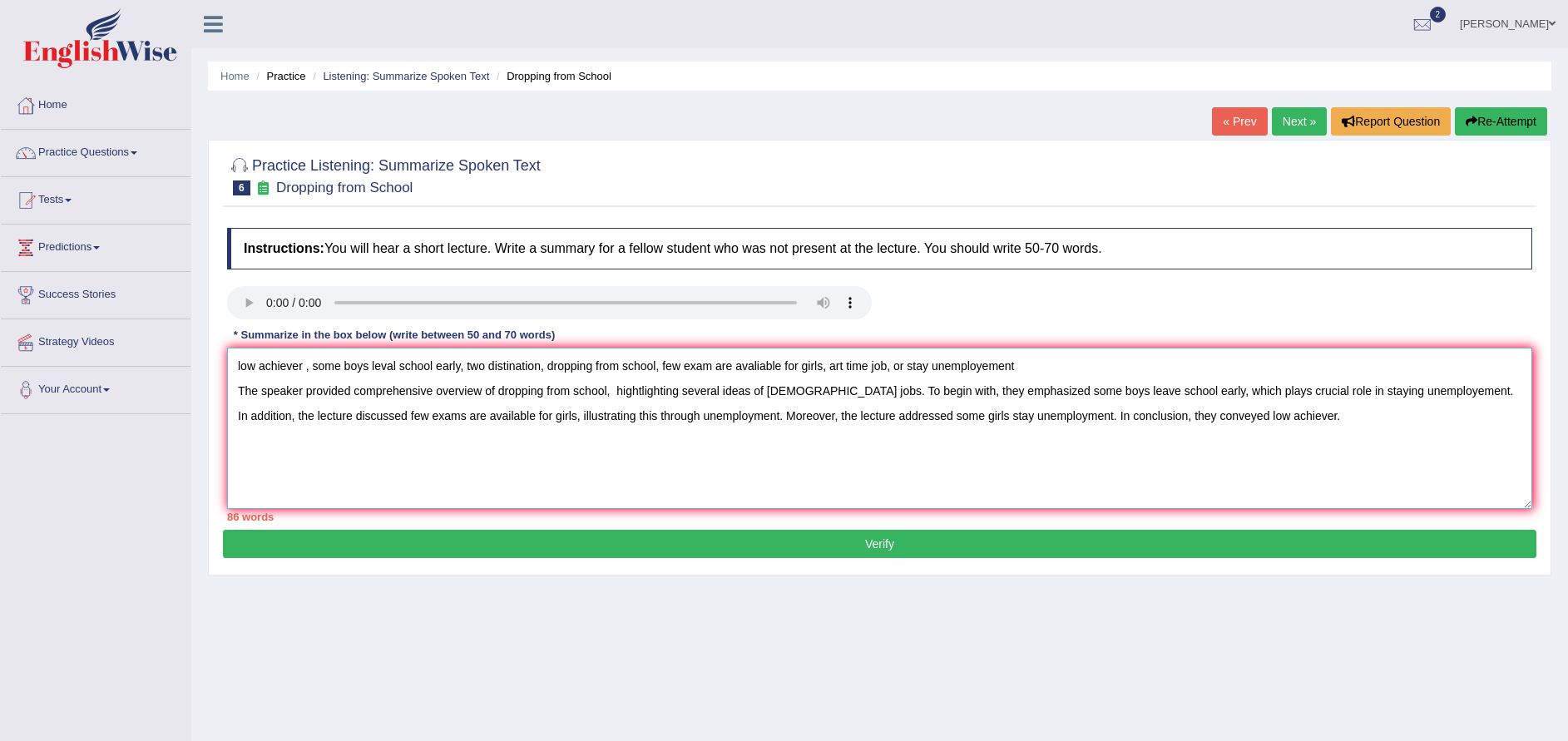
drag, startPoint x: 1047, startPoint y: 366, endPoint x: 232, endPoint y: 343, distance: 815.3
click at [232, 343] on div "Instructions: You will hear a short lecture. Write a summary for a fellow stude…" at bounding box center [879, 375] width 1313 height 311
click at [1063, 362] on textarea "low achiever , some boys leval school early, two distination, dropping from sch…" at bounding box center [879, 427] width 1306 height 161
drag, startPoint x: 1063, startPoint y: 362, endPoint x: 1032, endPoint y: 360, distance: 31.1
click at [1032, 360] on div "Instructions: You will hear a short lecture. Write a summary for a fellow stude…" at bounding box center [879, 375] width 1313 height 311
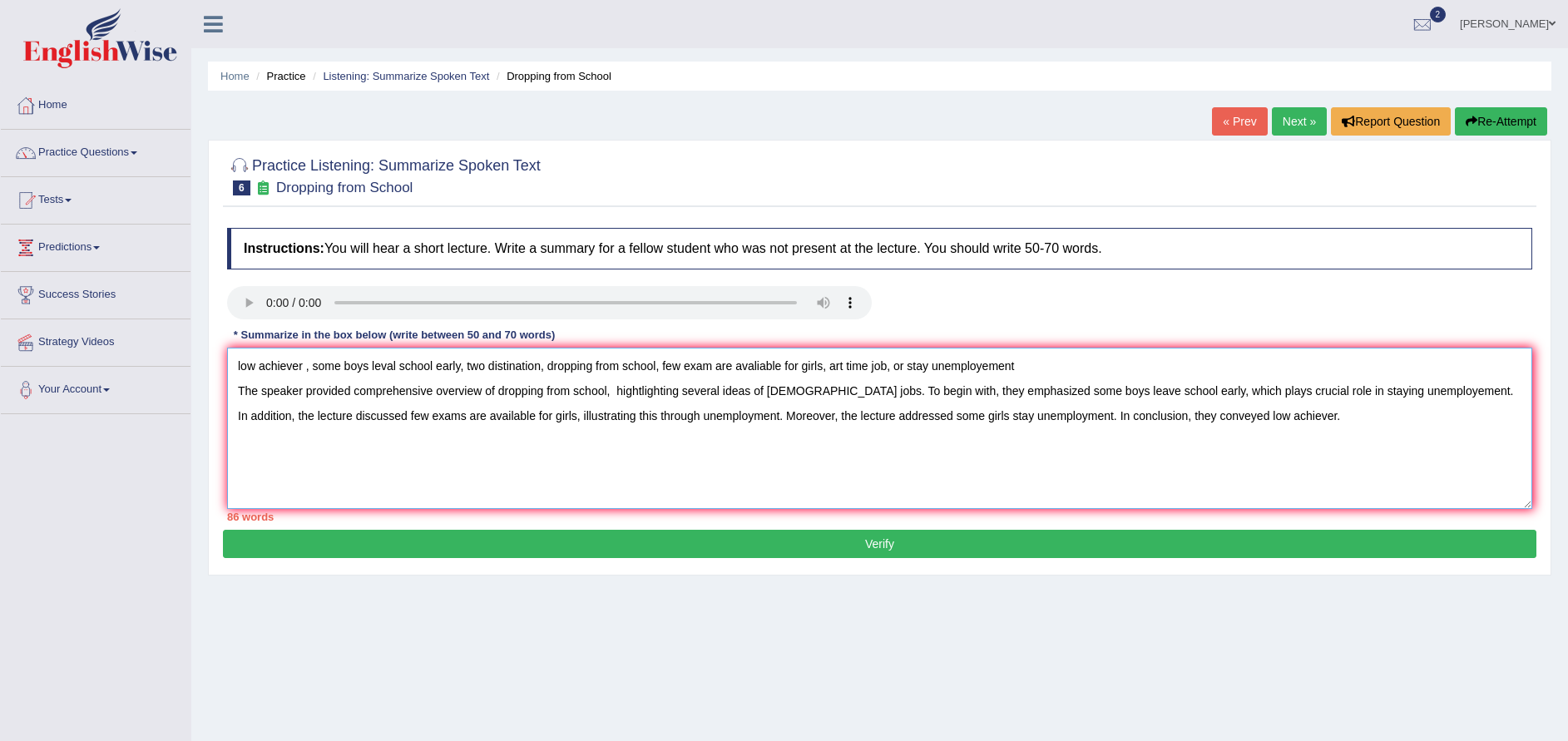
drag, startPoint x: 1032, startPoint y: 361, endPoint x: 219, endPoint y: 363, distance: 813.0
click at [219, 363] on div "Practice Listening: Summarize Spoken Text 6 Dropping from School Instructions: …" at bounding box center [880, 358] width 1343 height 436
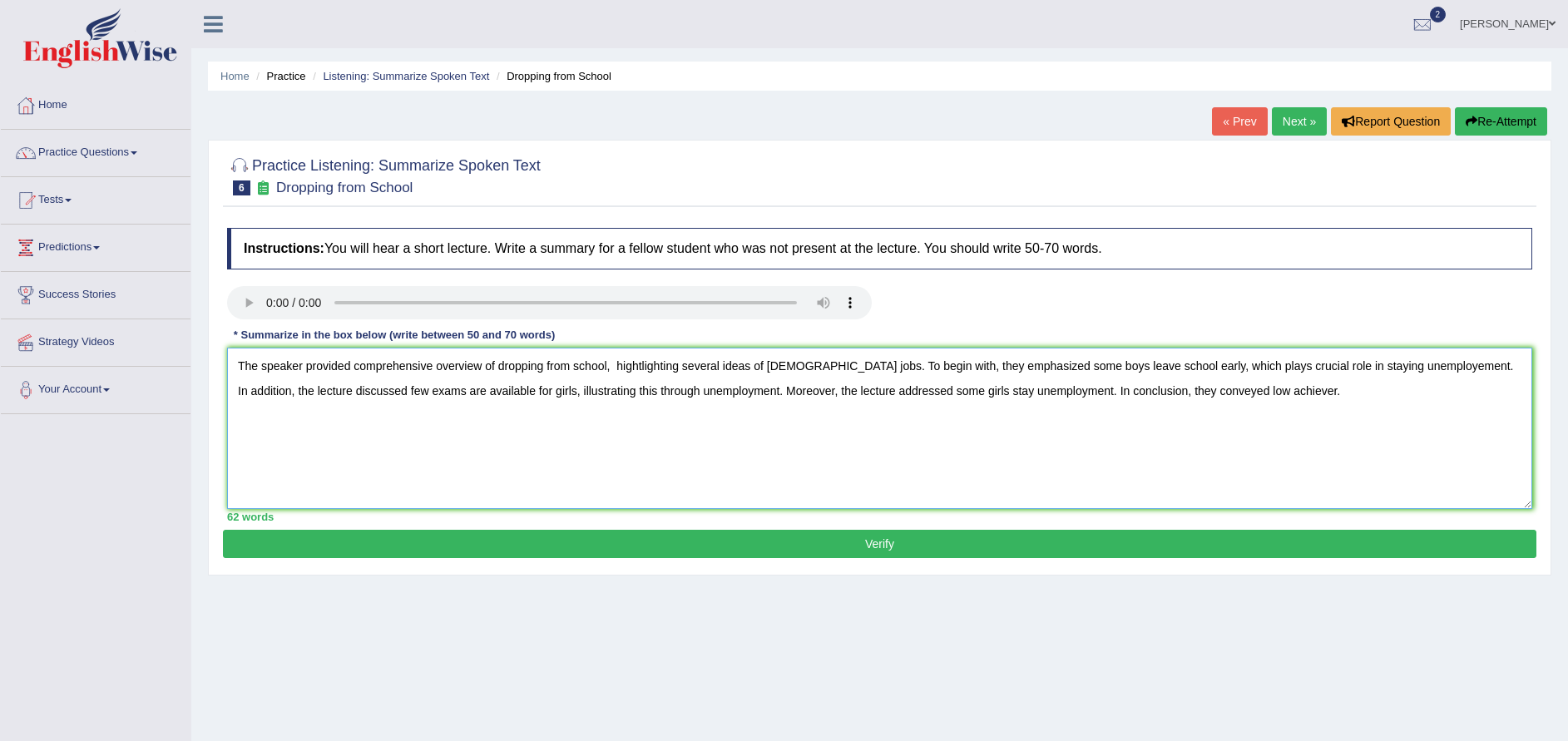
click at [229, 393] on textarea "The speaker provided comprehensive overview of dropping from school, hightlight…" at bounding box center [879, 427] width 1306 height 161
type textarea "The speaker provided comprehensive overview of dropping from school, hightlight…"
click at [965, 545] on button "Verify" at bounding box center [879, 543] width 1313 height 28
